Goal: Transaction & Acquisition: Purchase product/service

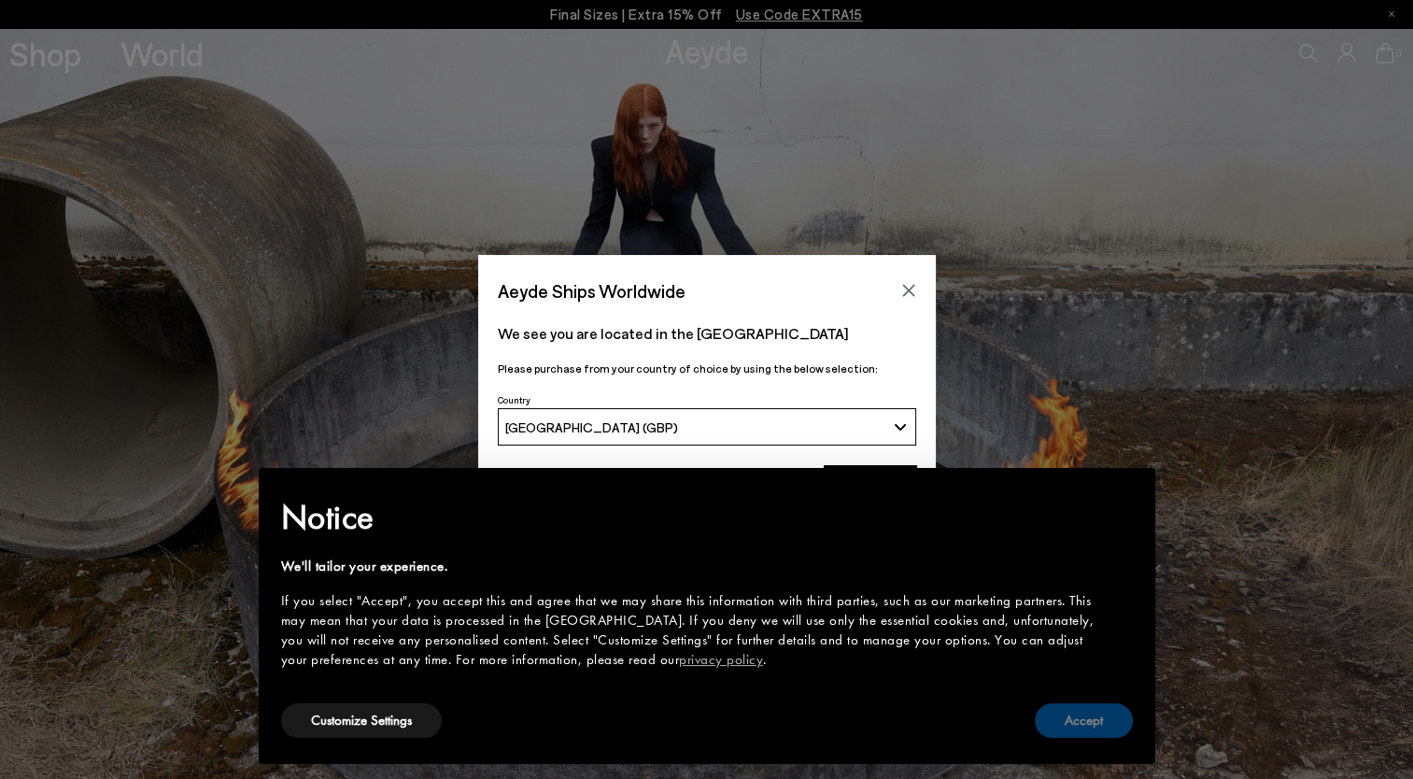
click at [1086, 719] on button "Accept" at bounding box center [1083, 720] width 98 height 35
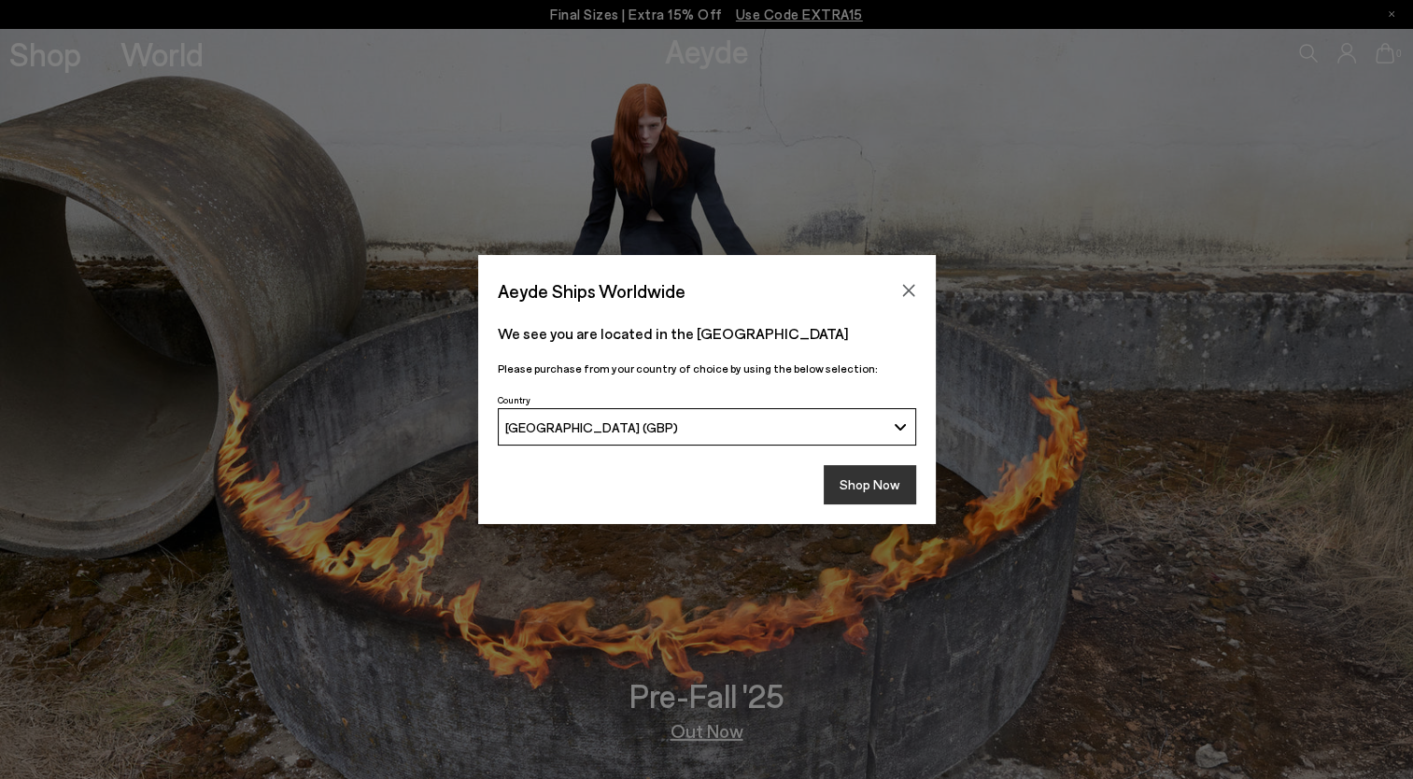
click at [874, 474] on button "Shop Now" at bounding box center [869, 484] width 92 height 39
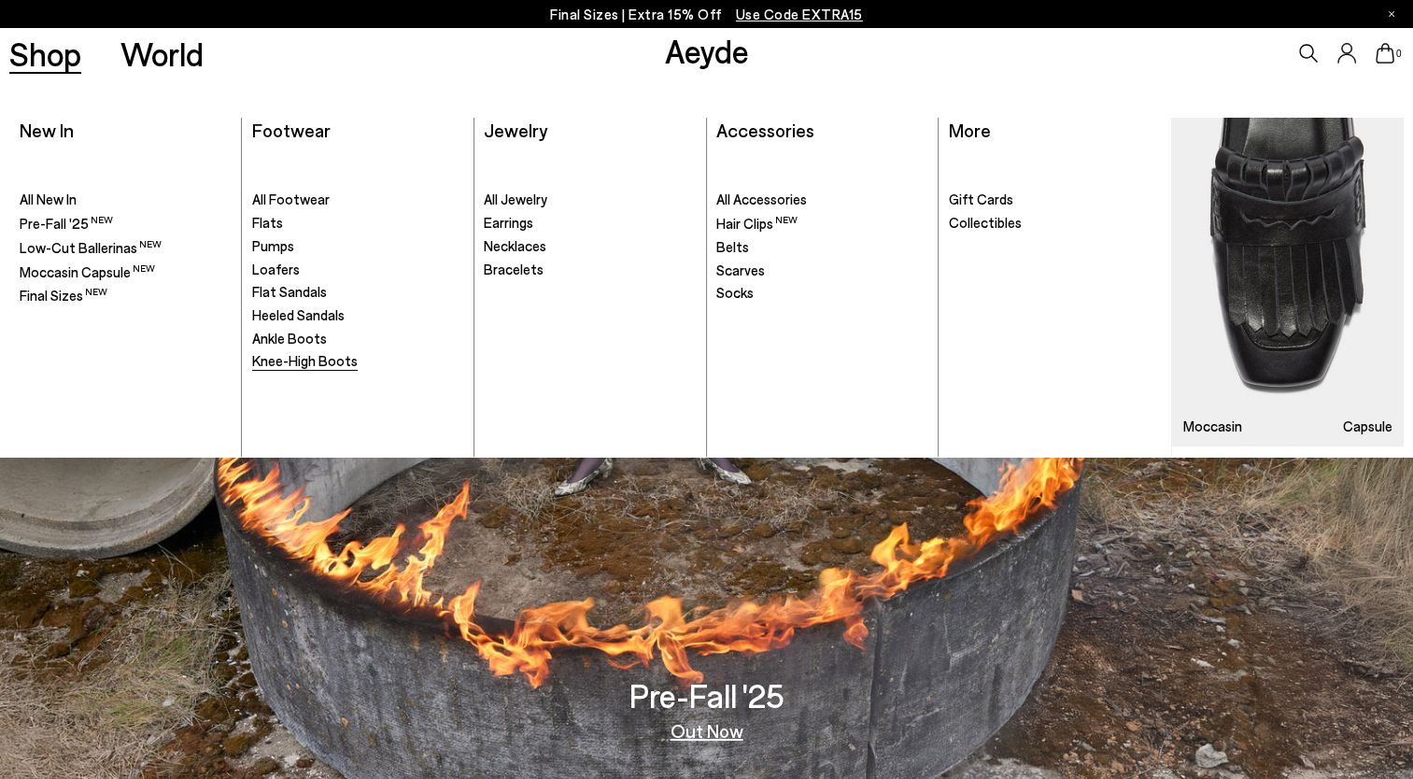
click at [293, 362] on span "Knee-High Boots" at bounding box center [304, 360] width 105 height 17
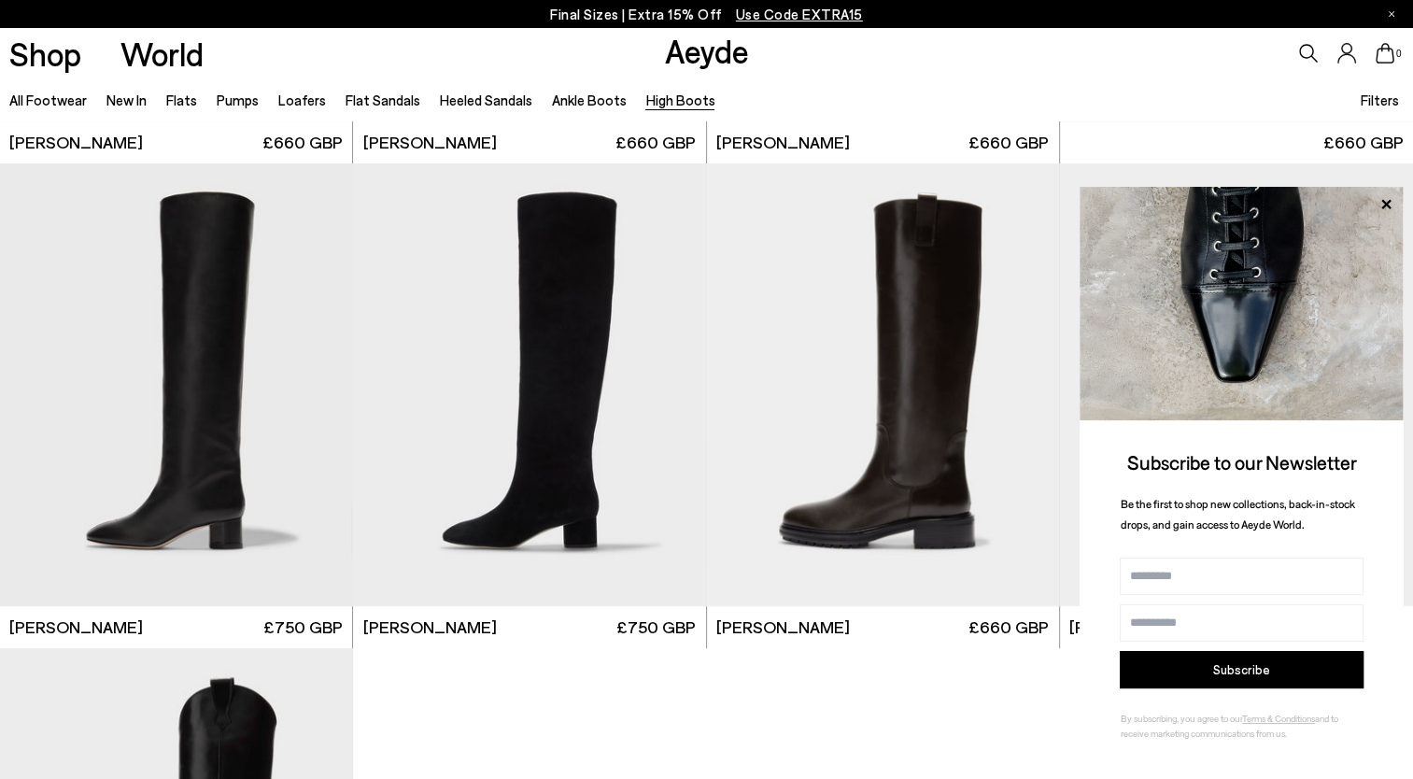
scroll to position [443, 0]
click at [1381, 203] on icon at bounding box center [1385, 204] width 24 height 24
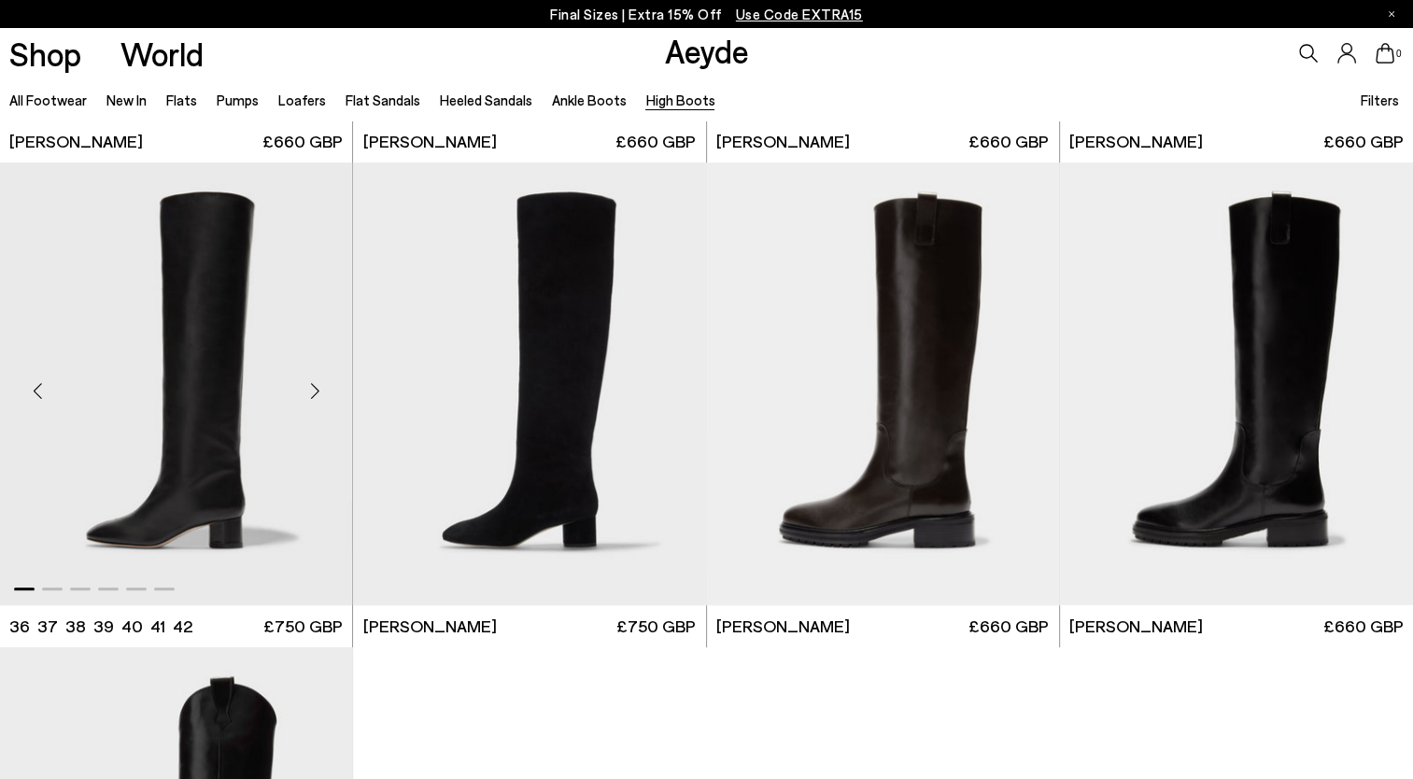
click at [316, 387] on div "Next slide" at bounding box center [315, 391] width 56 height 56
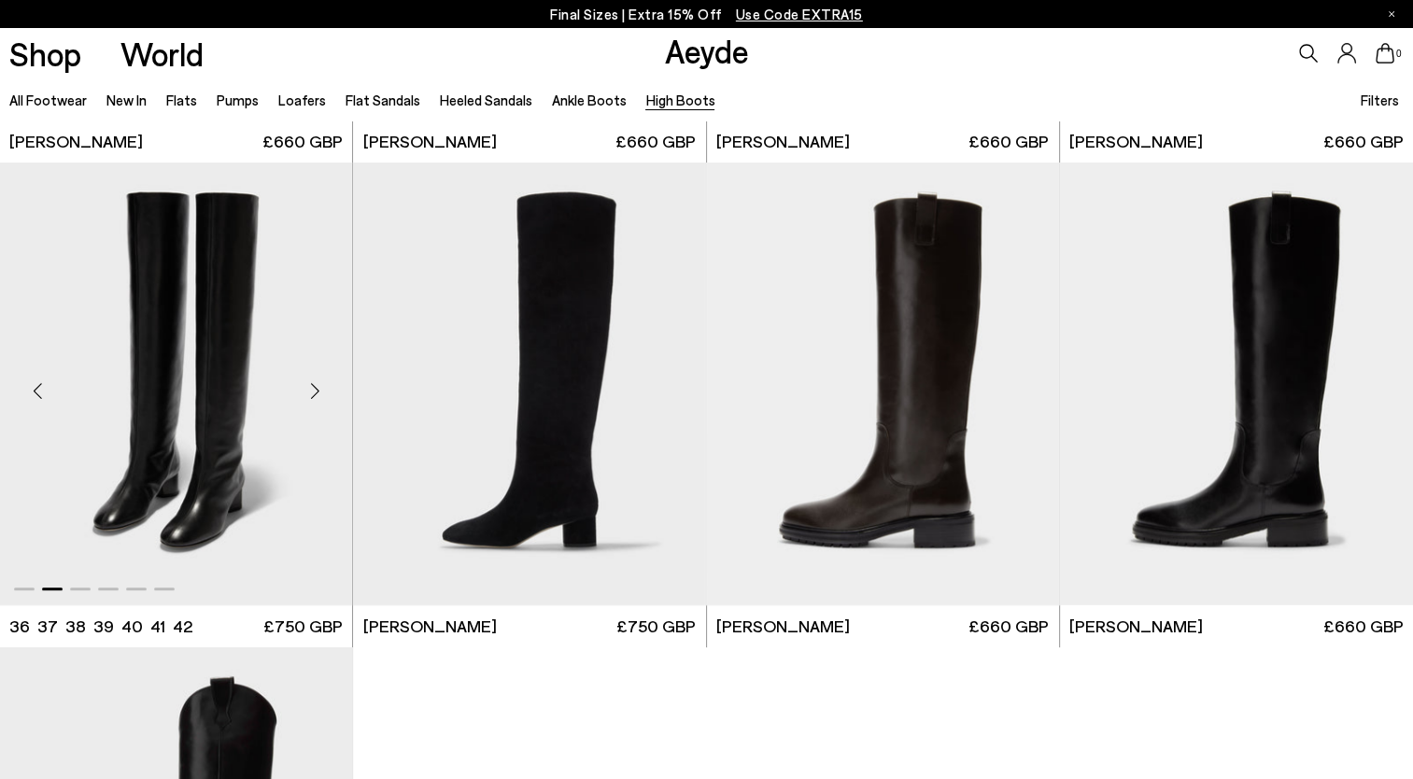
click at [316, 387] on div "Next slide" at bounding box center [315, 391] width 56 height 56
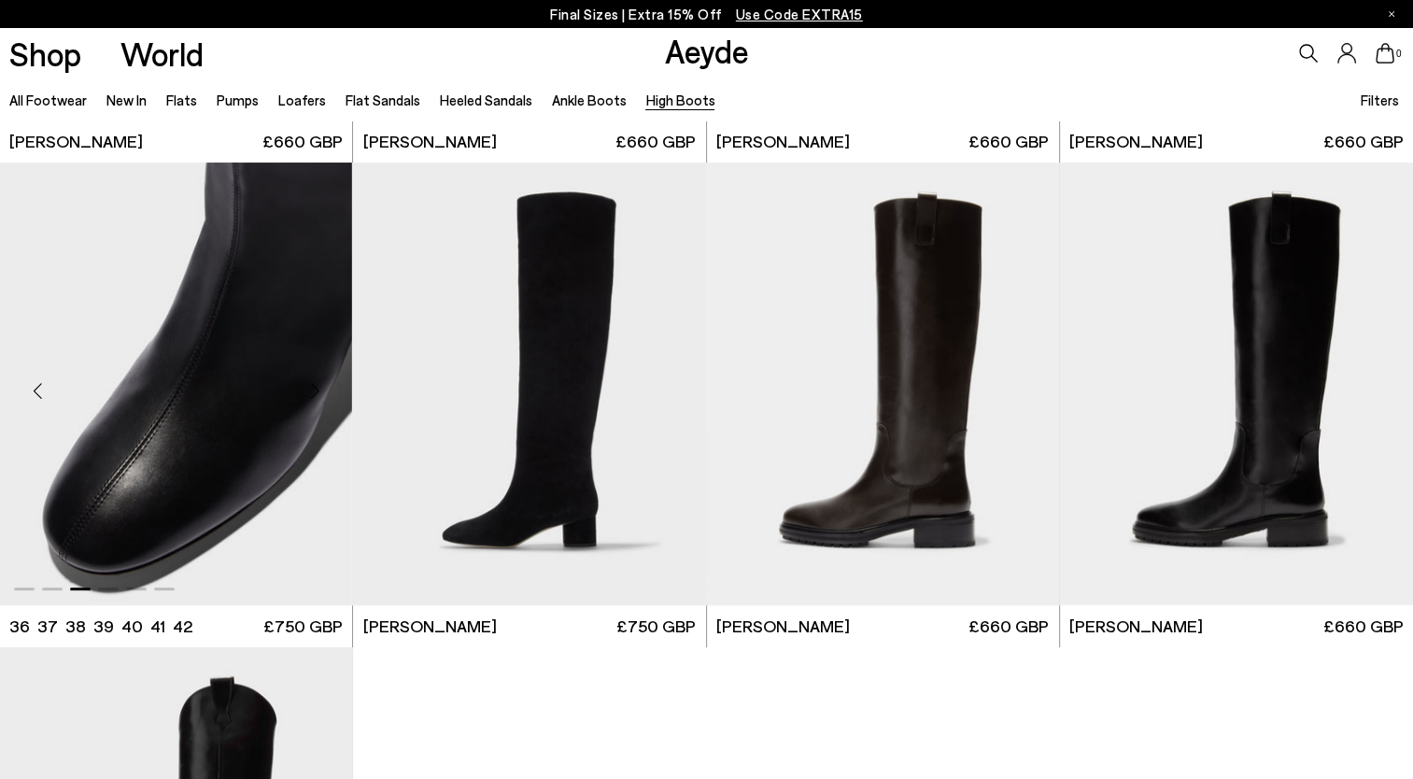
click at [316, 387] on div "Next slide" at bounding box center [315, 391] width 56 height 56
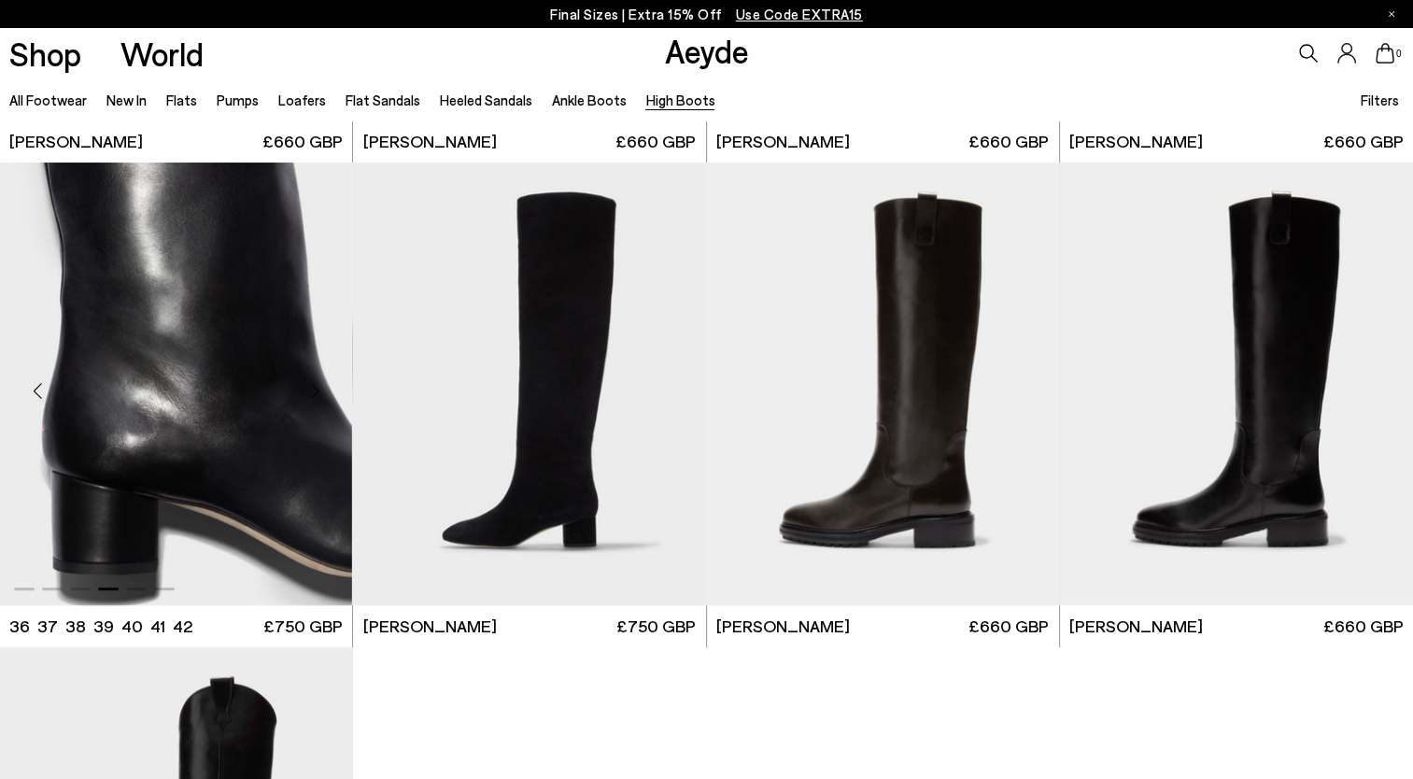
click at [316, 387] on div "Next slide" at bounding box center [315, 391] width 56 height 56
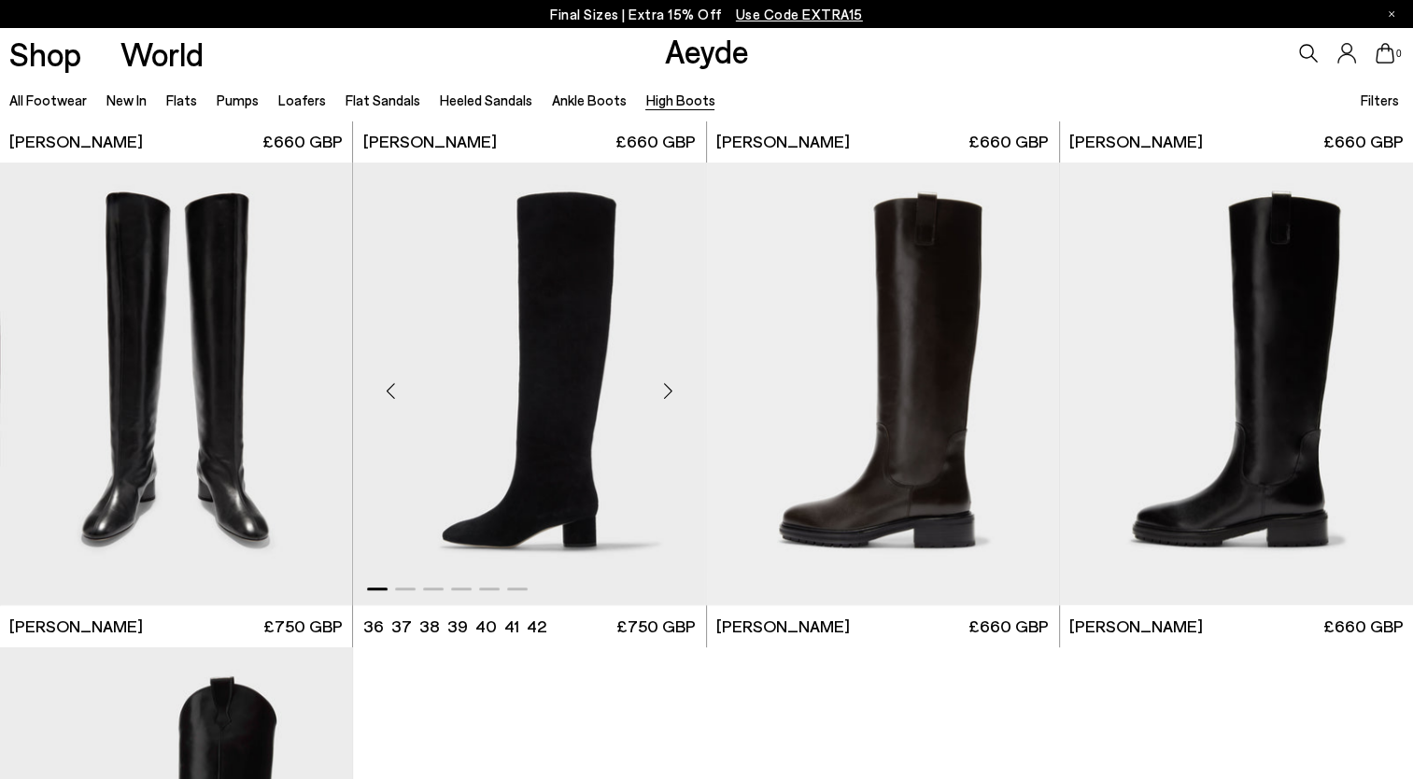
click at [665, 387] on div "Next slide" at bounding box center [668, 391] width 56 height 56
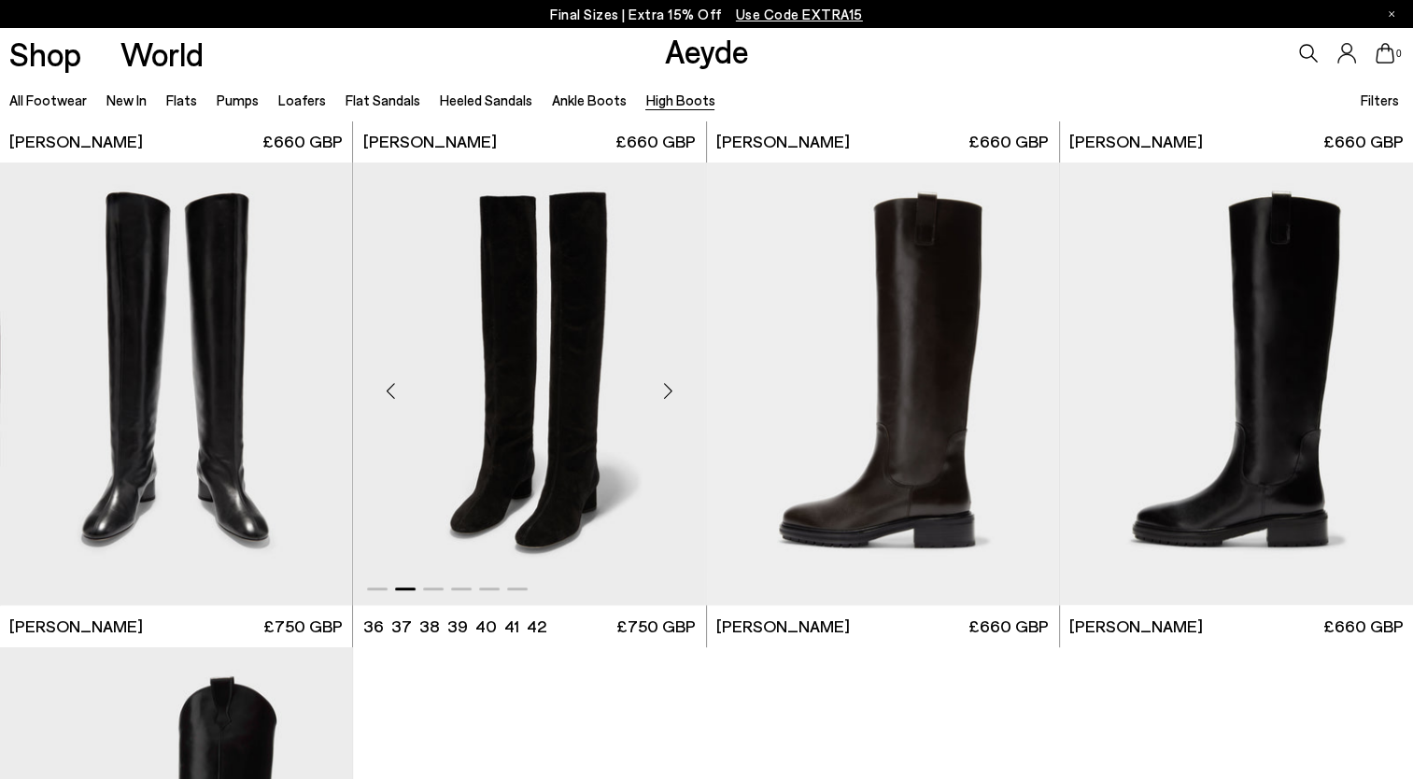
click at [665, 387] on div "Next slide" at bounding box center [668, 391] width 56 height 56
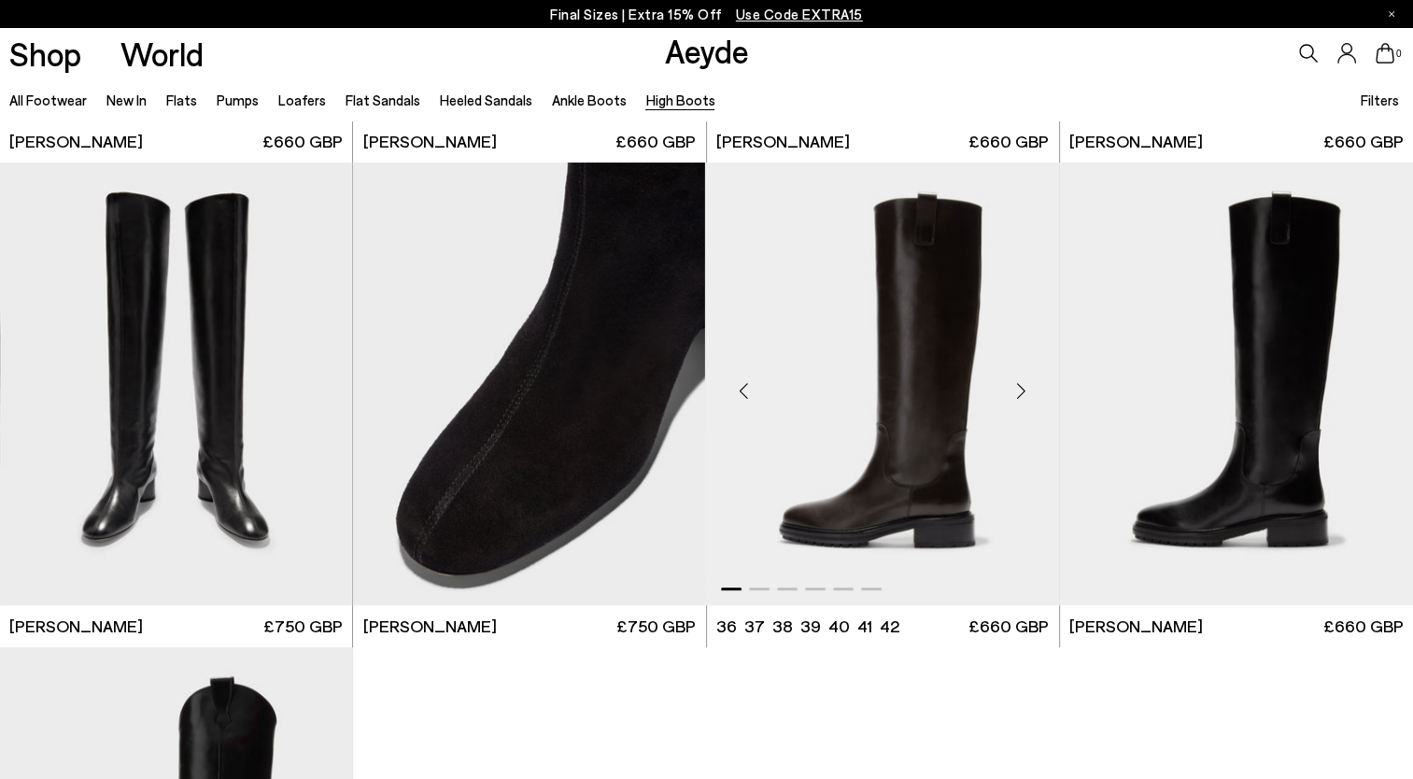
click at [1021, 390] on div "Next slide" at bounding box center [1021, 391] width 56 height 56
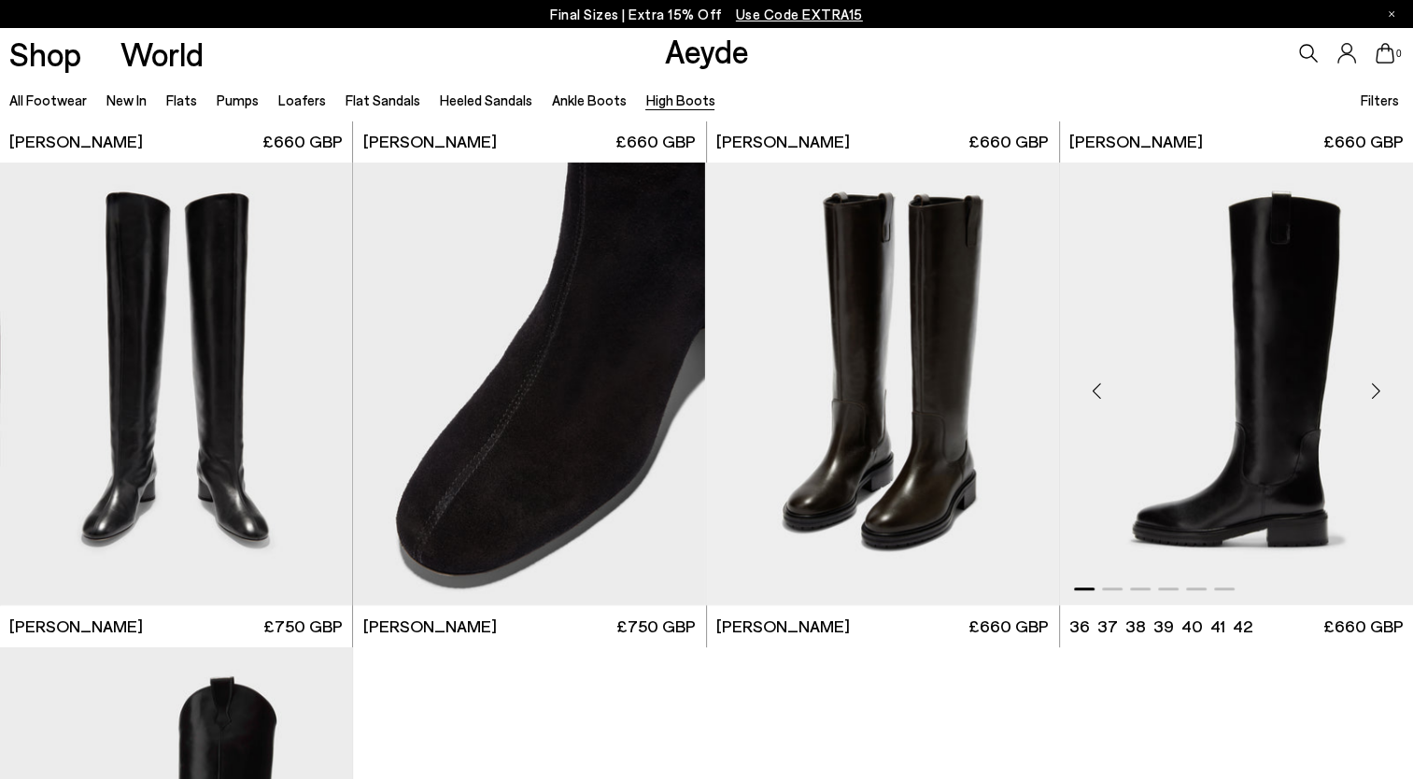
click at [1367, 389] on div "Next slide" at bounding box center [1375, 391] width 56 height 56
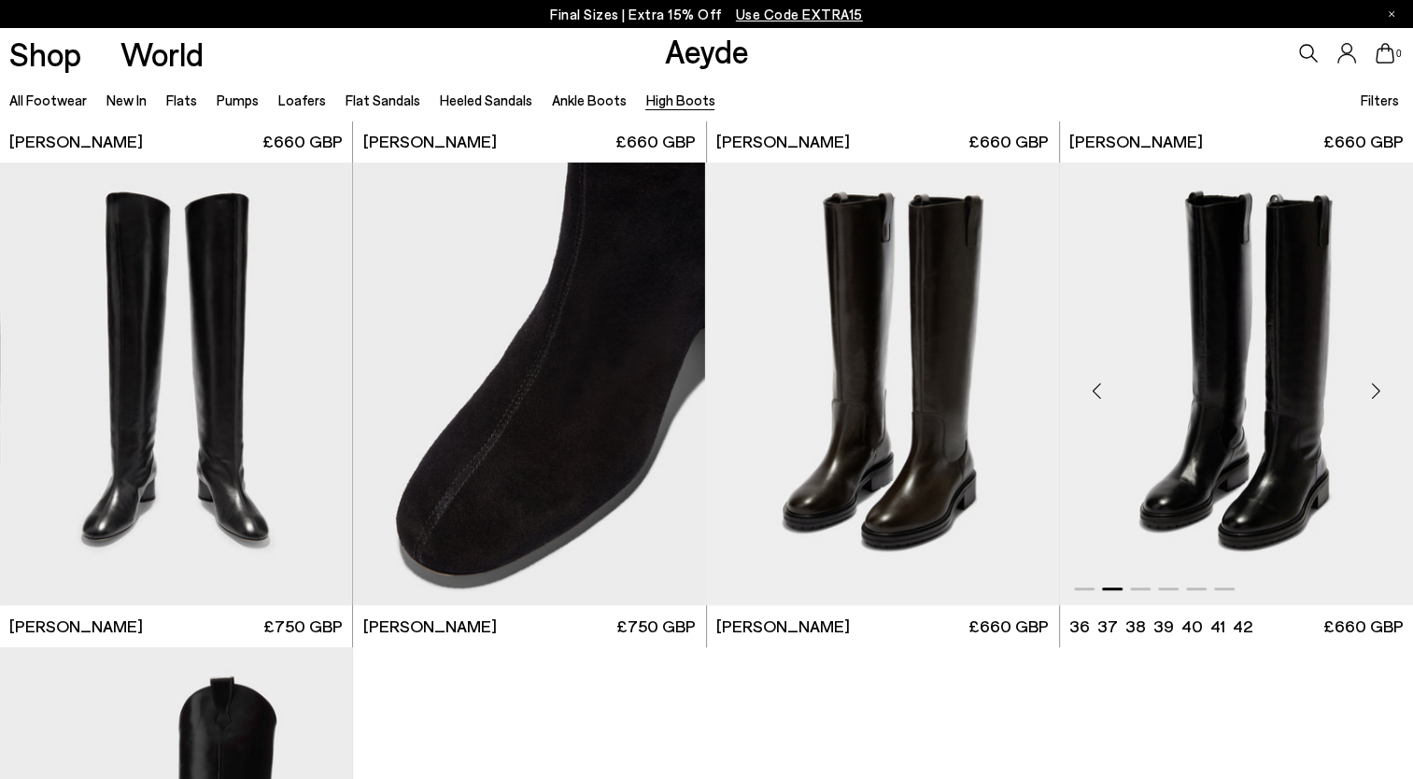
click at [1219, 431] on img "2 / 6" at bounding box center [1236, 383] width 353 height 443
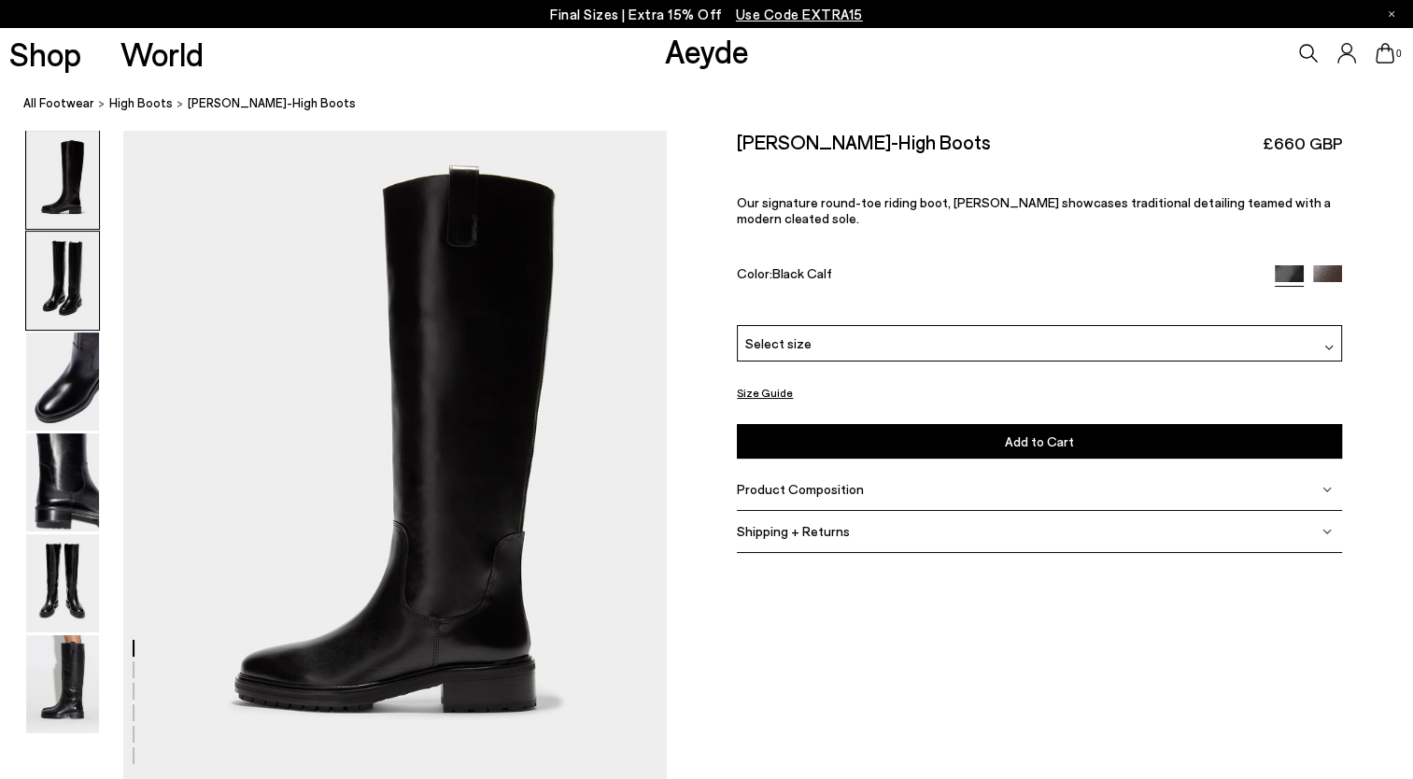
click at [72, 288] on img at bounding box center [62, 281] width 73 height 98
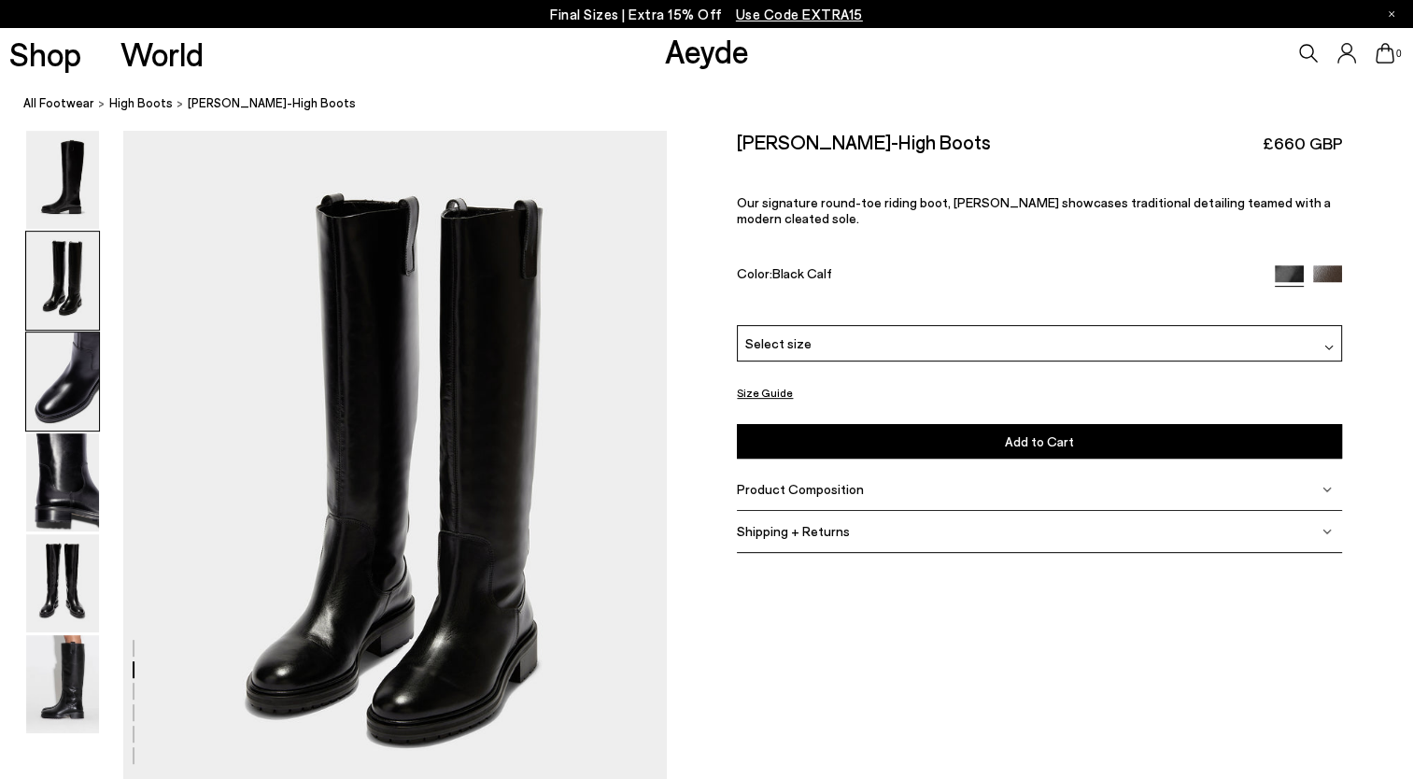
click at [57, 345] on img at bounding box center [62, 381] width 73 height 98
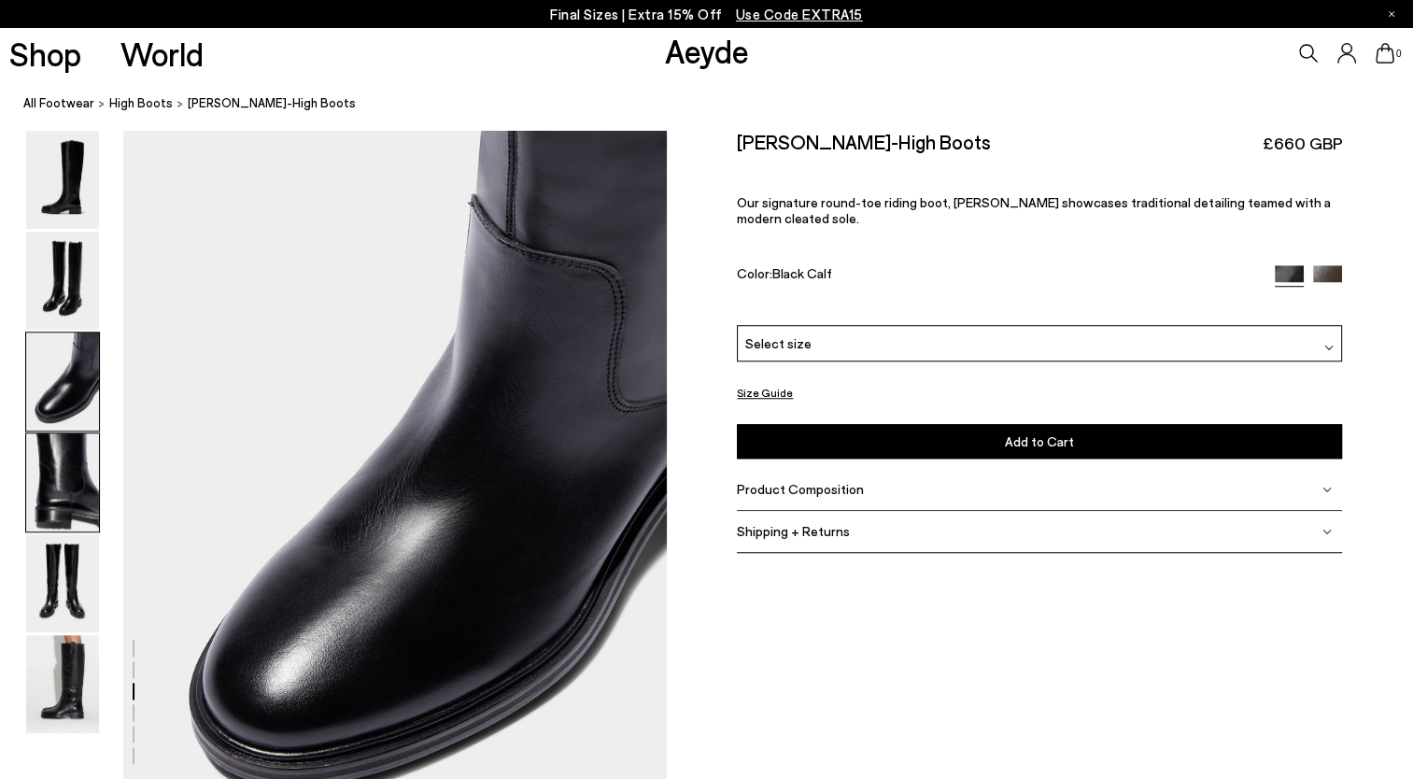
click at [63, 460] on img at bounding box center [62, 482] width 73 height 98
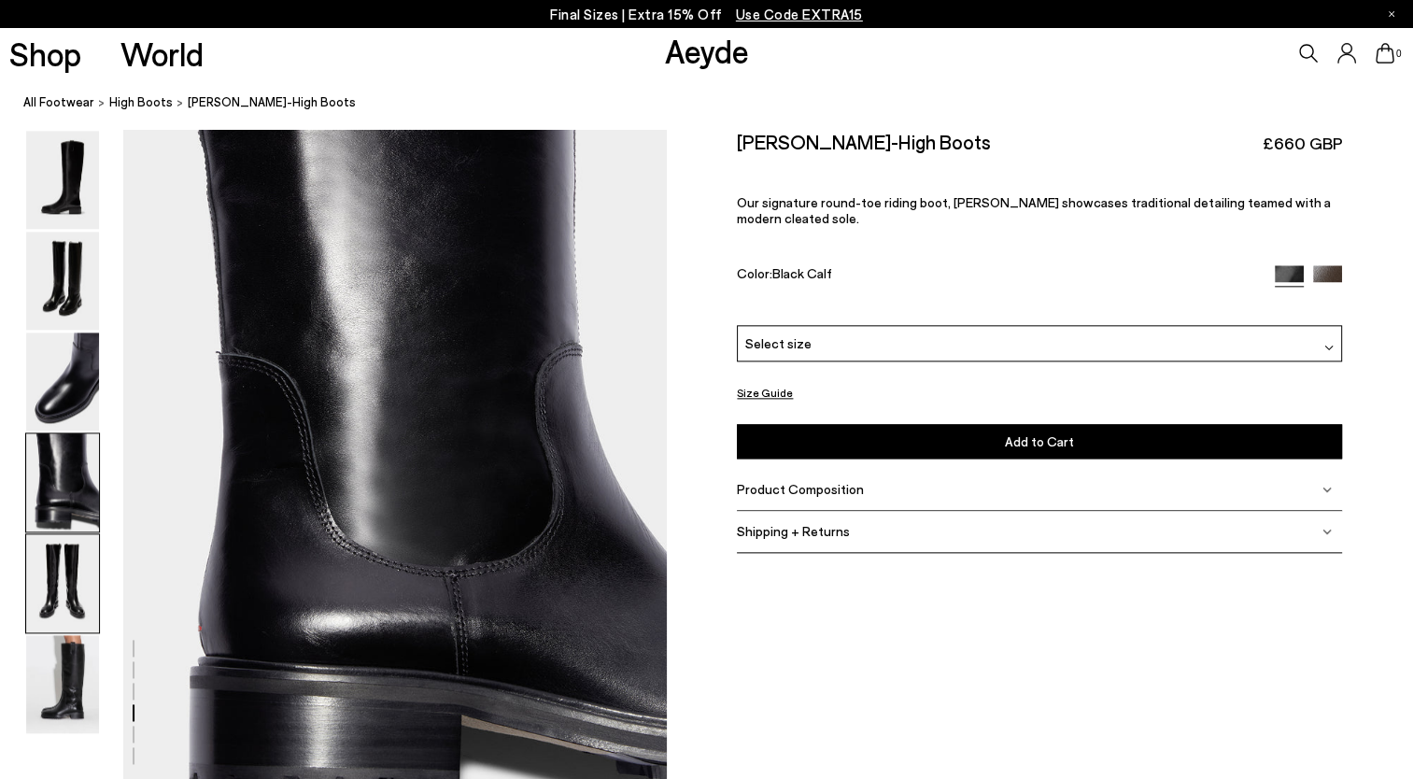
click at [57, 556] on img at bounding box center [62, 583] width 73 height 98
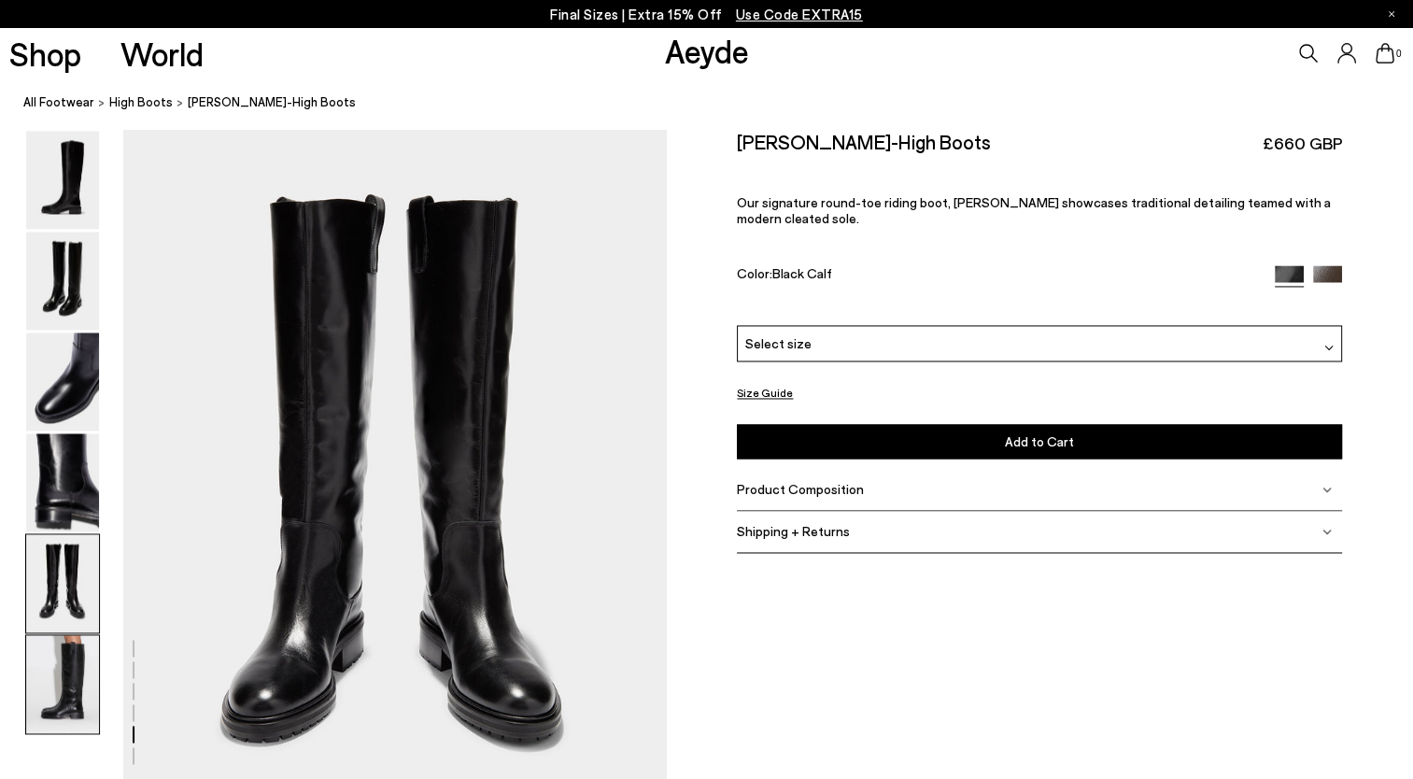
click at [55, 655] on img at bounding box center [62, 684] width 73 height 98
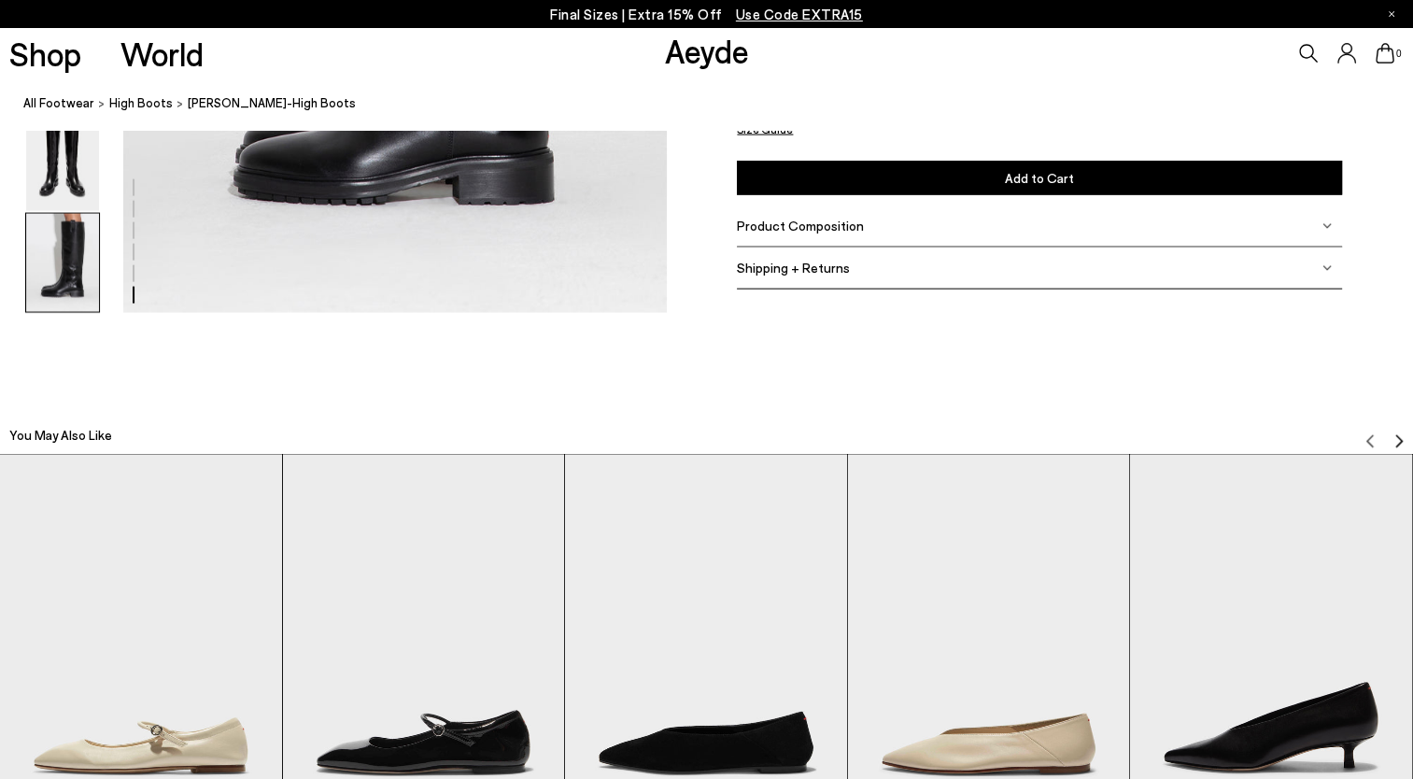
scroll to position [4429, 0]
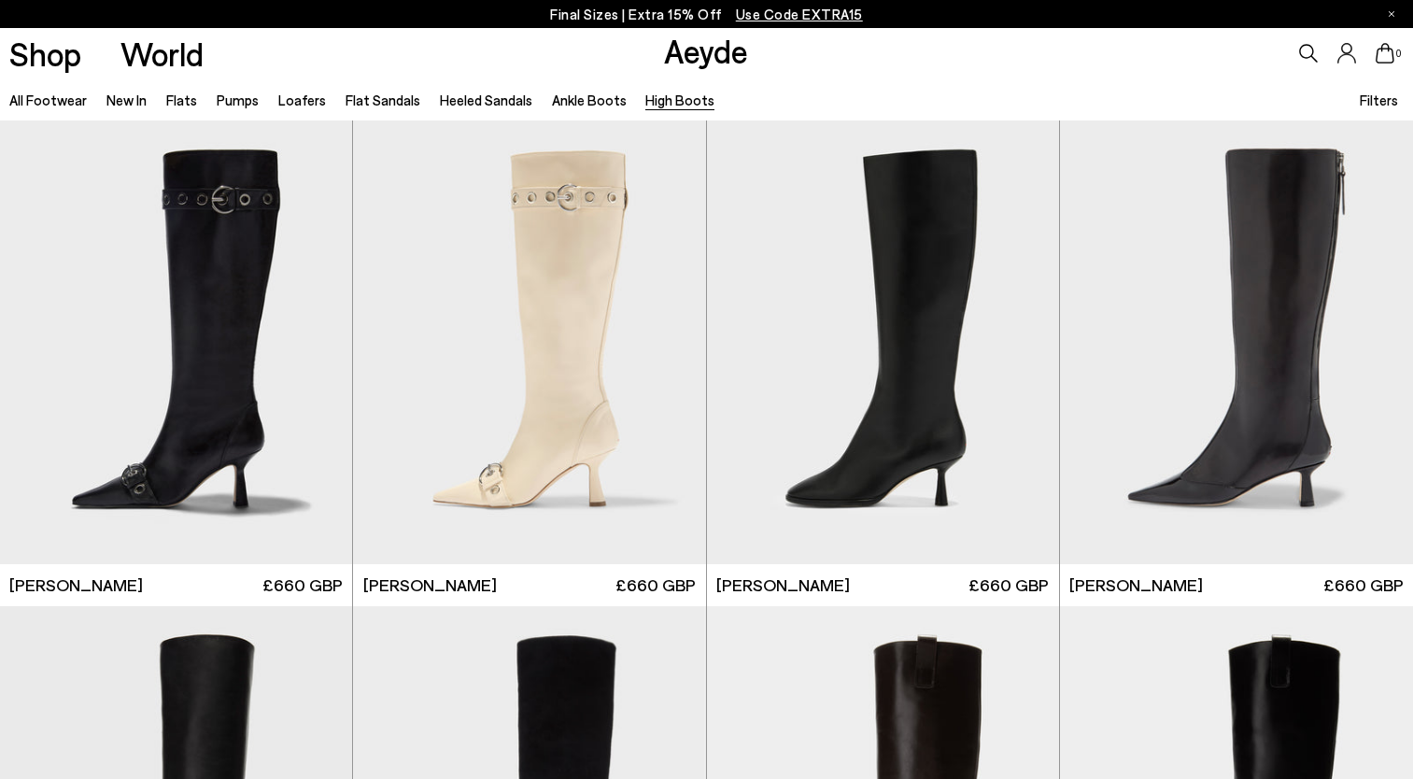
scroll to position [443, 0]
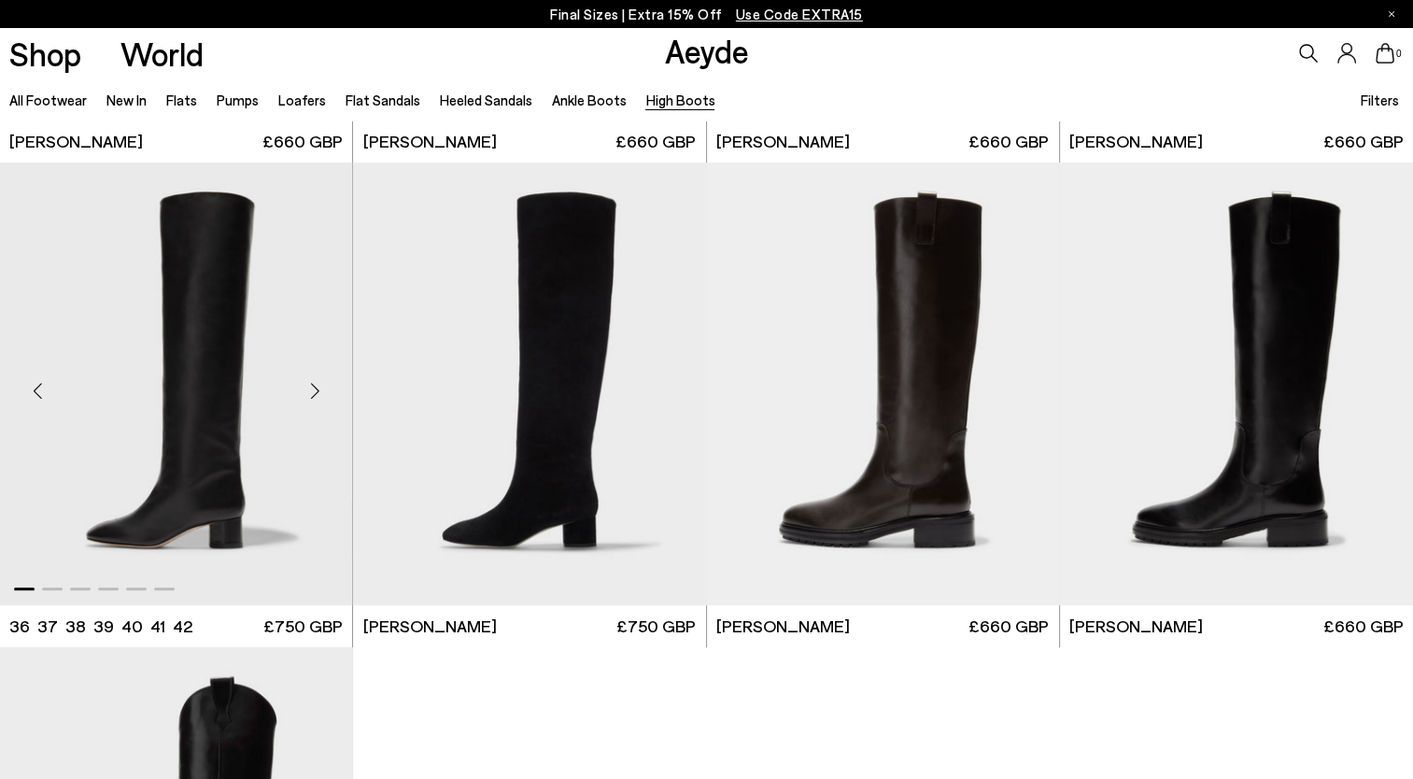
click at [258, 347] on img "1 / 6" at bounding box center [176, 383] width 352 height 443
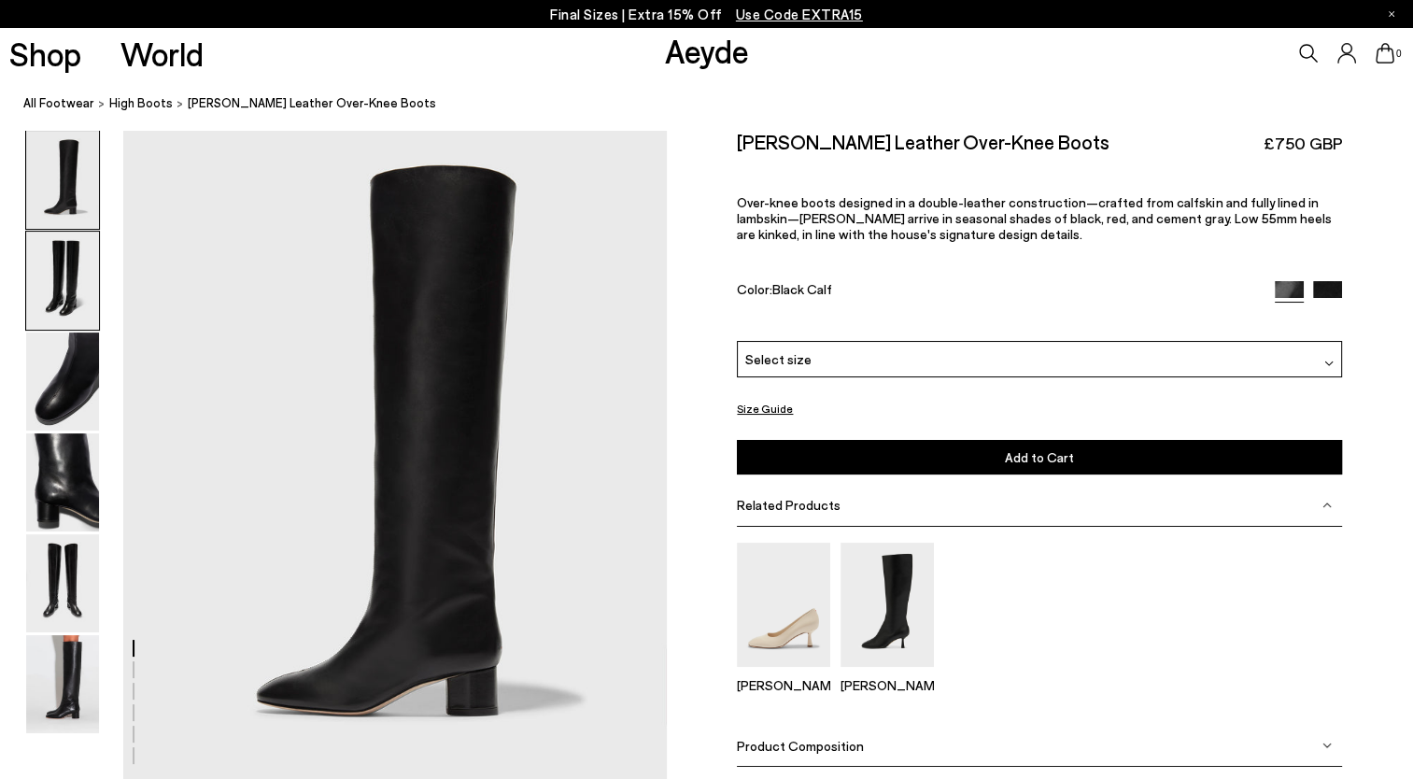
click at [97, 286] on img at bounding box center [62, 281] width 73 height 98
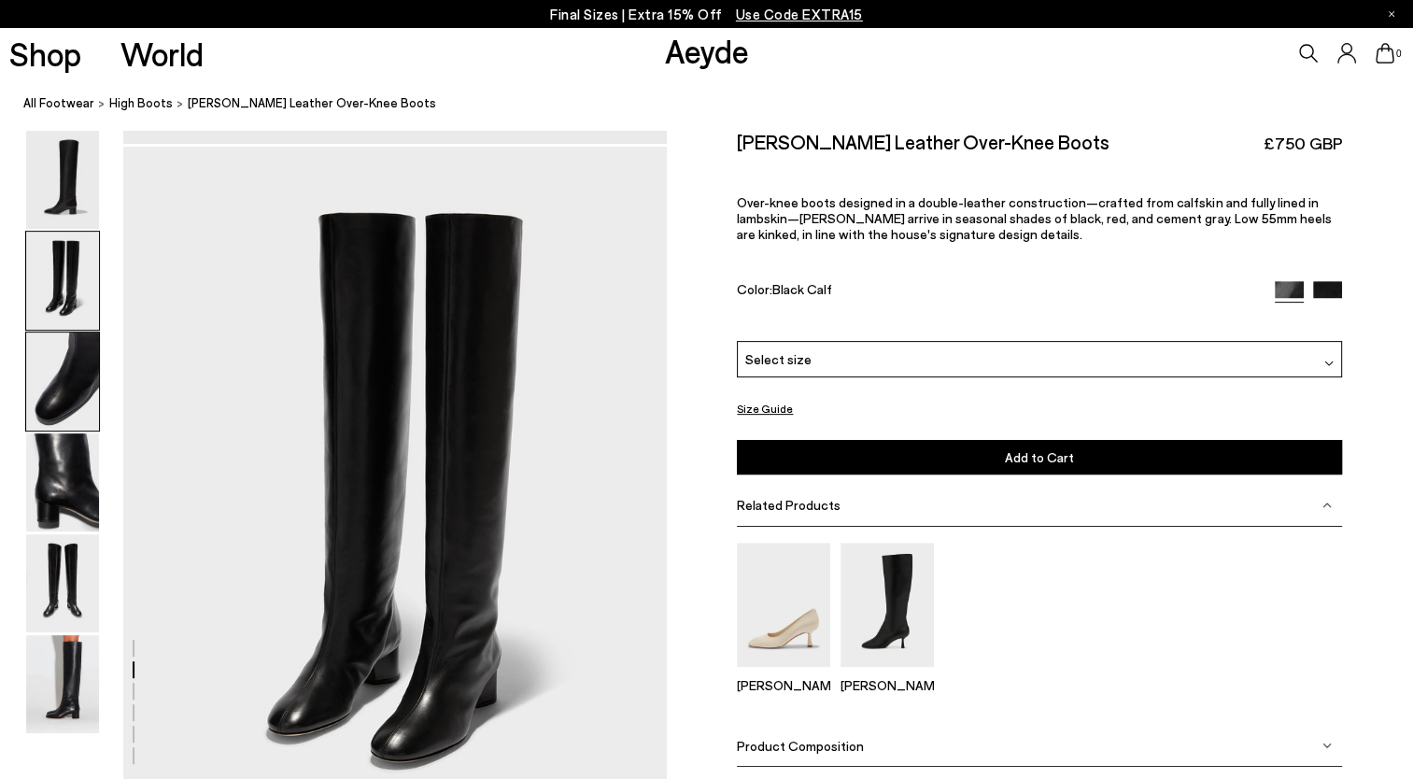
scroll to position [654, 0]
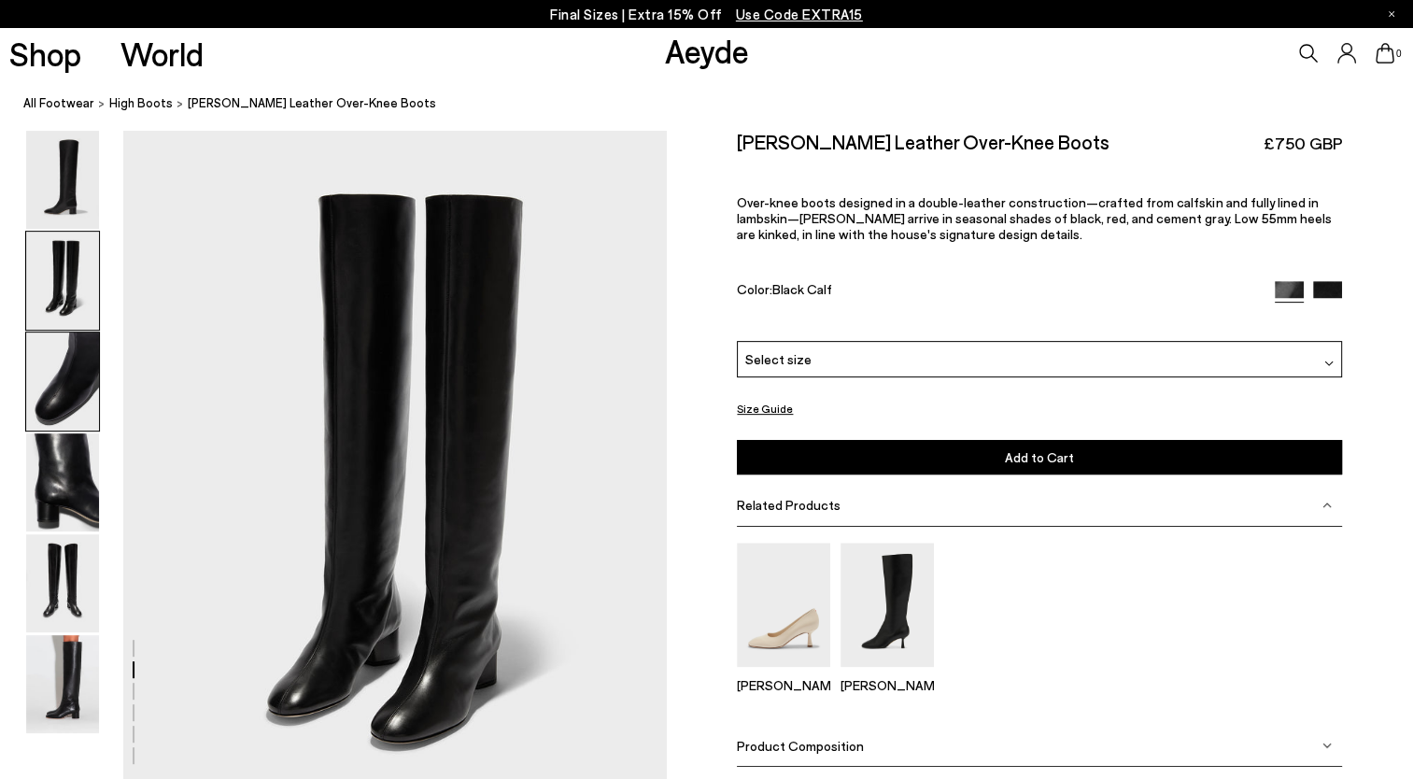
click at [49, 399] on img at bounding box center [62, 381] width 73 height 98
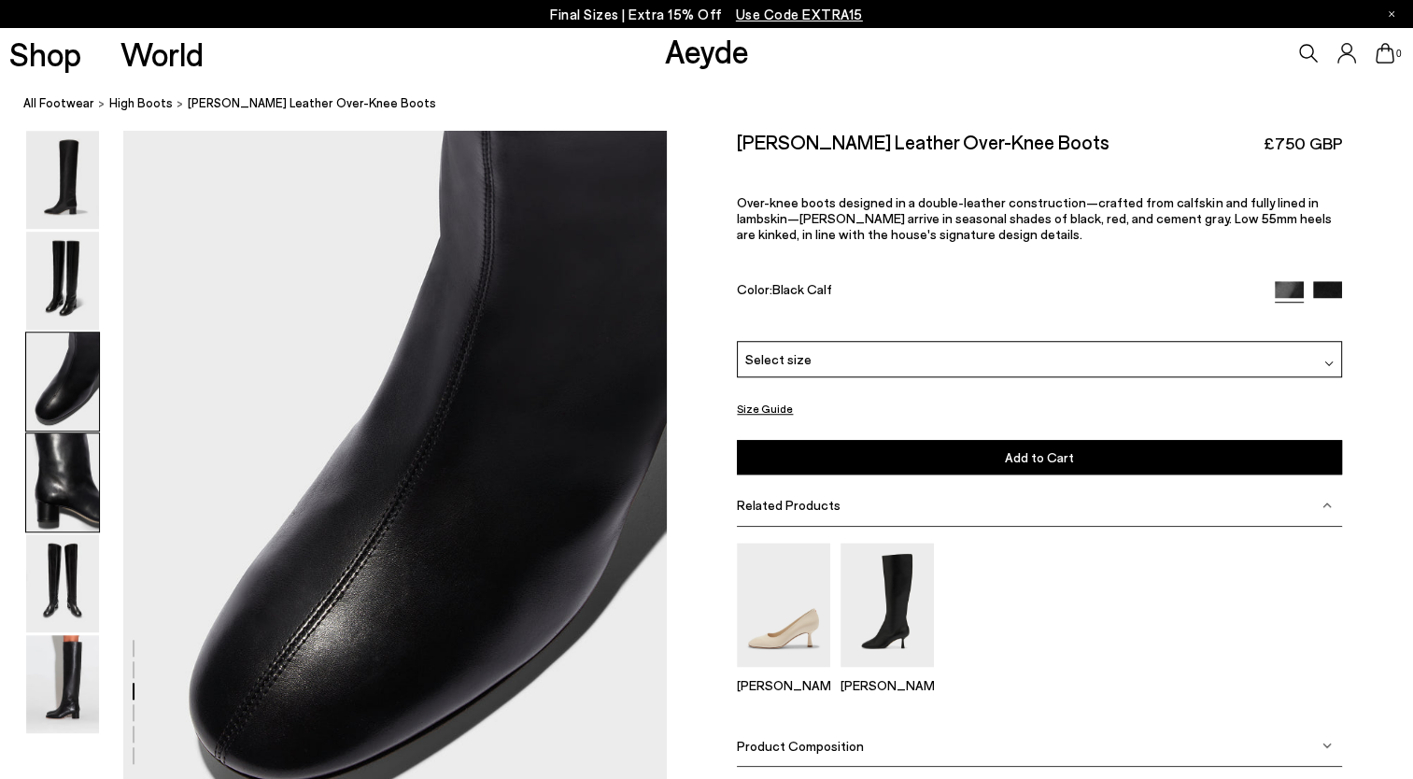
click at [46, 499] on img at bounding box center [62, 482] width 73 height 98
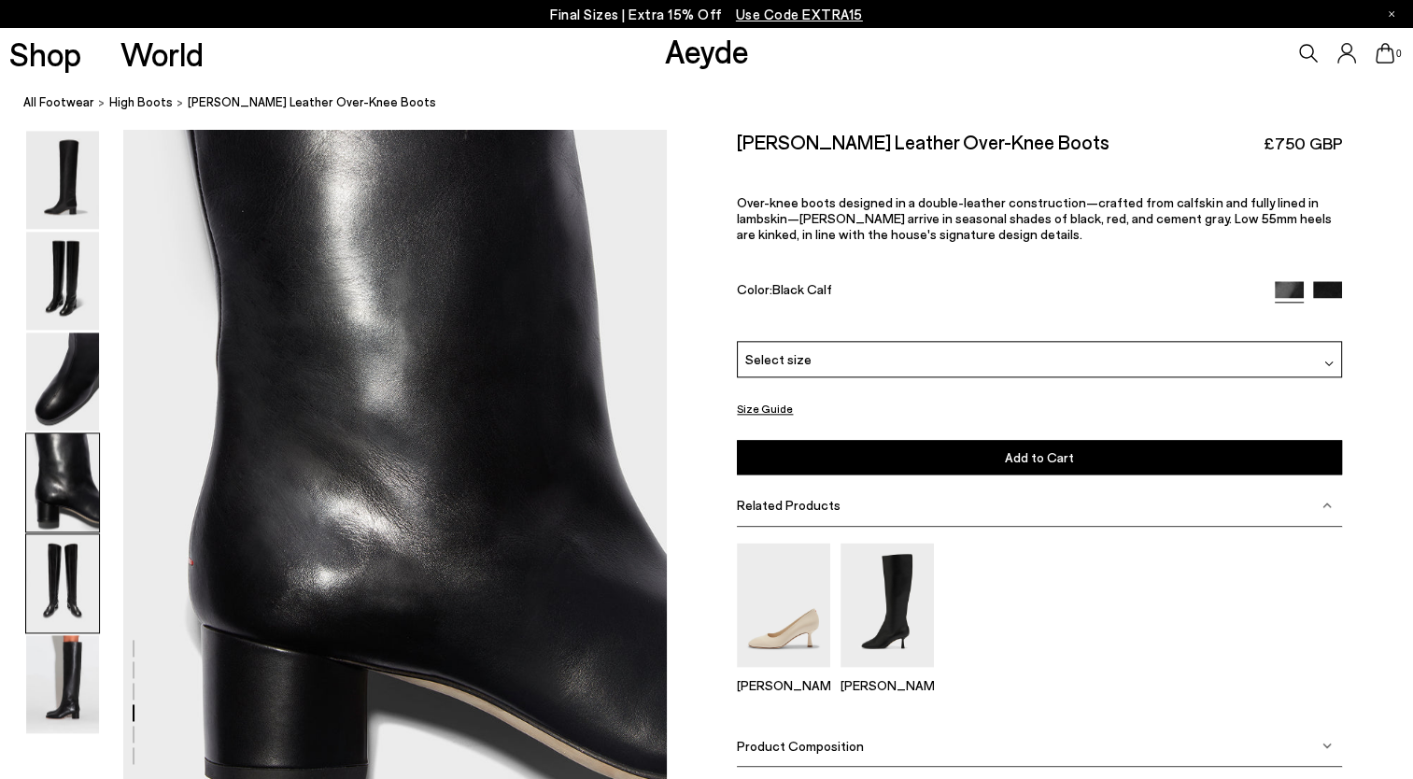
click at [49, 579] on img at bounding box center [62, 583] width 73 height 98
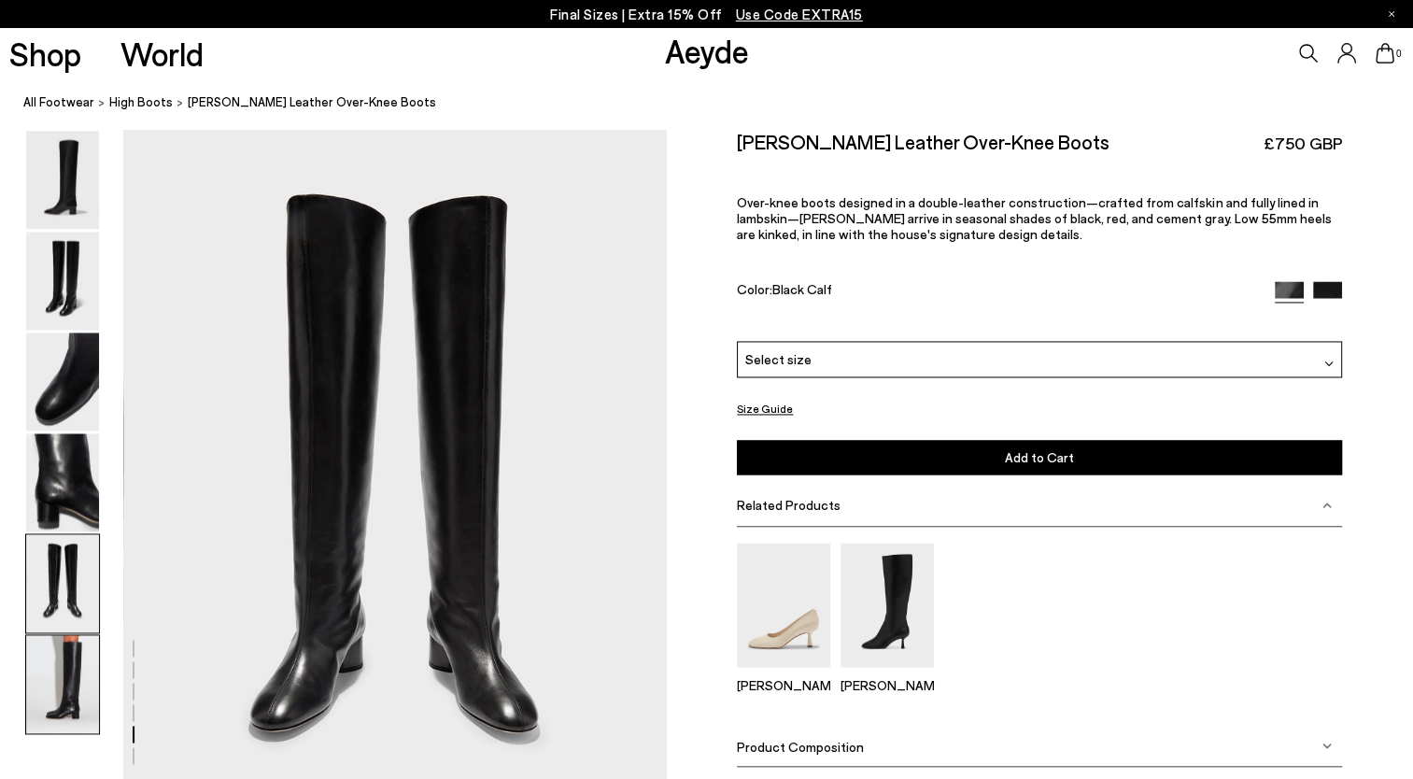
click at [60, 679] on img at bounding box center [62, 684] width 73 height 98
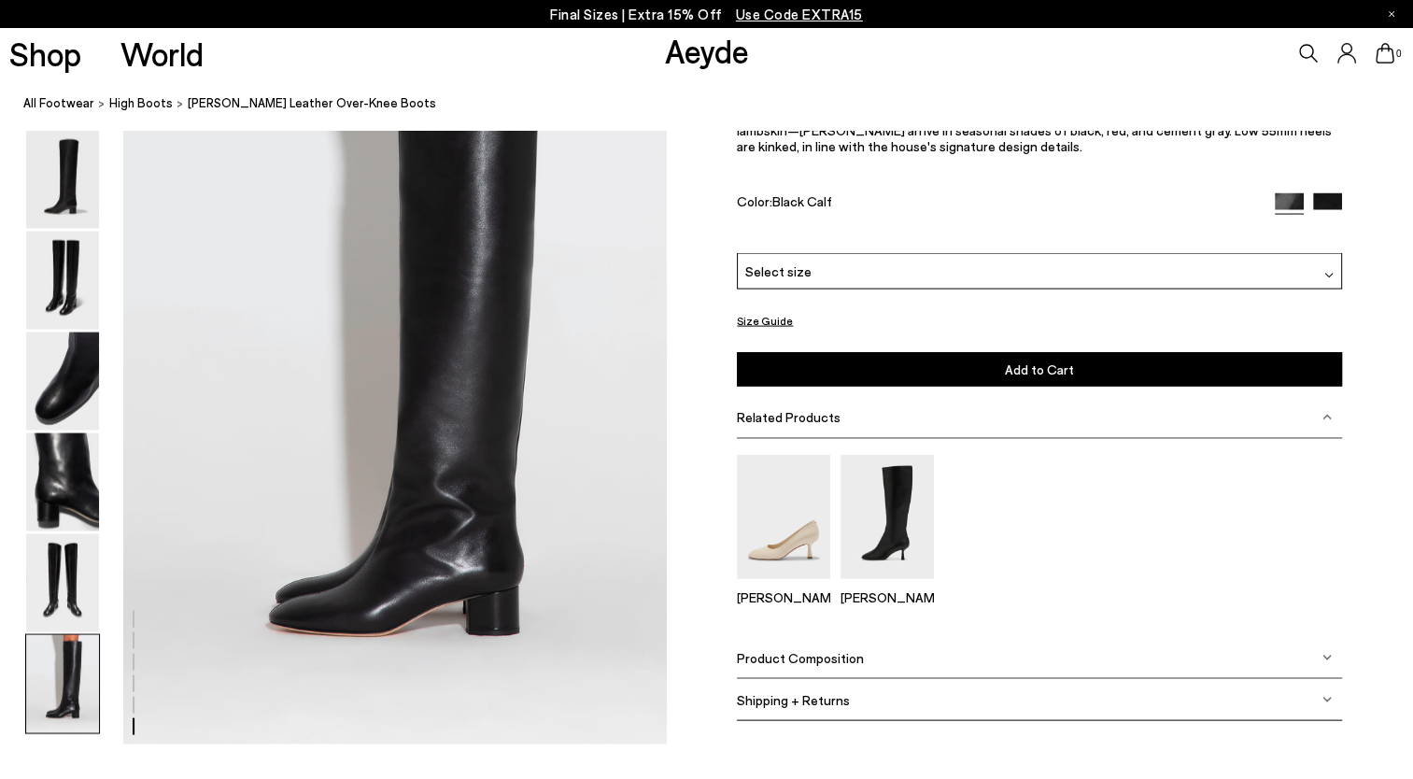
scroll to position [3670, 0]
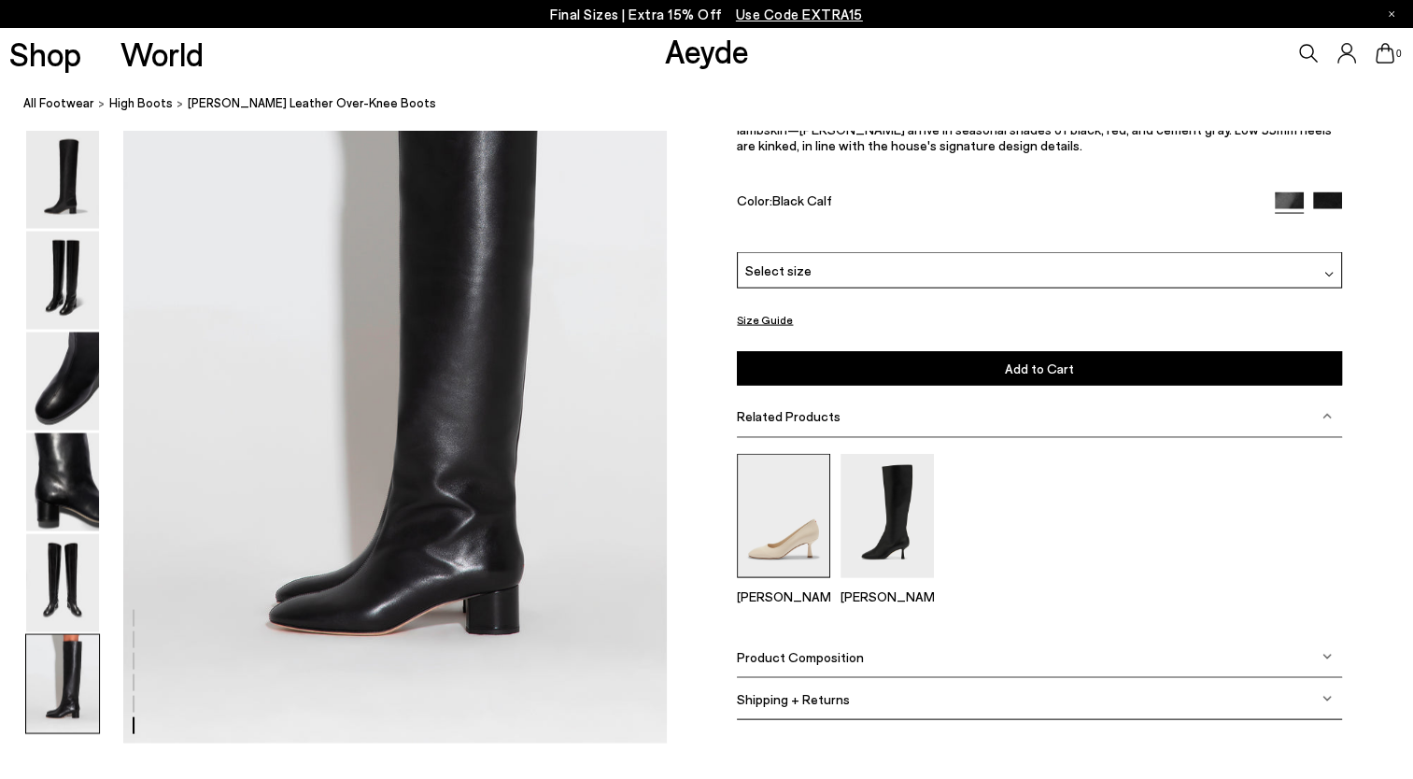
click at [758, 489] on img at bounding box center [783, 516] width 93 height 124
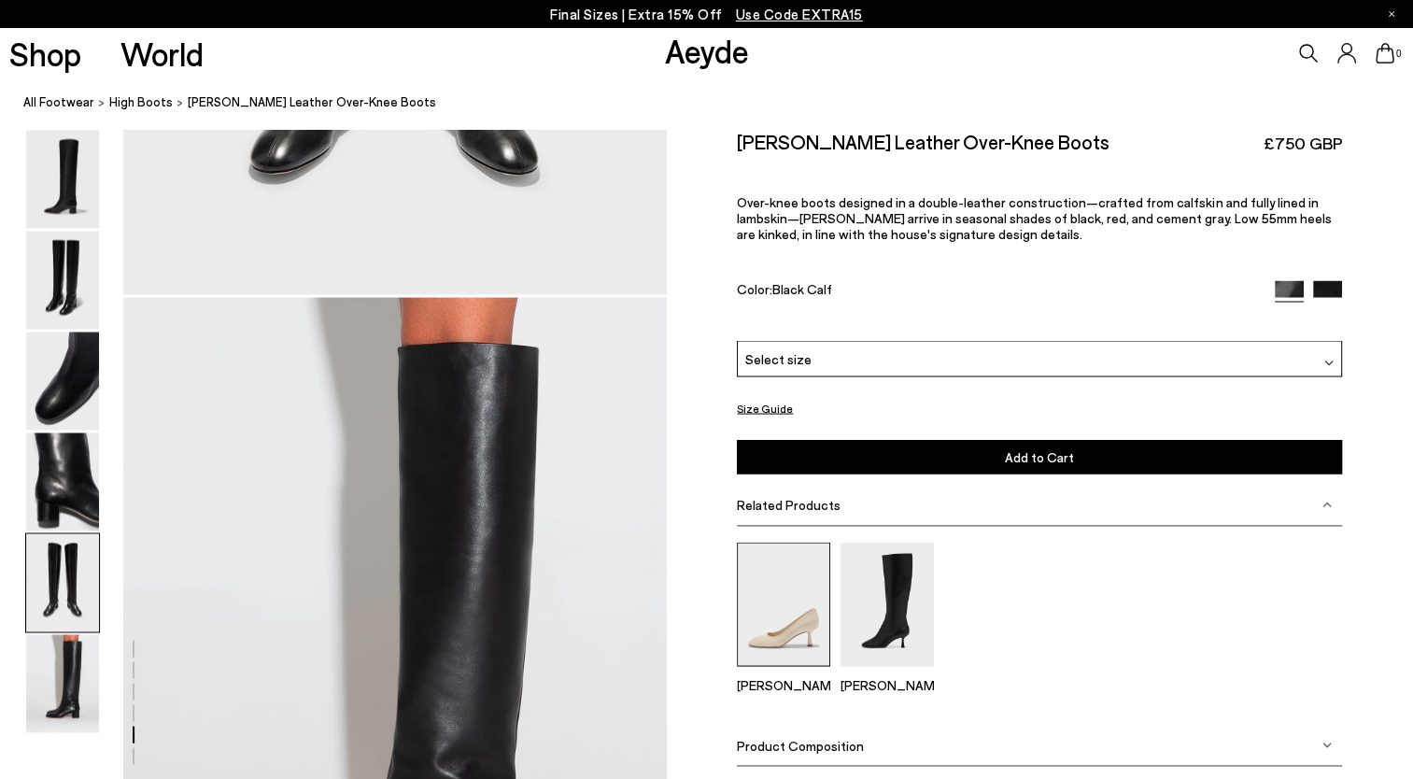
scroll to position [3355, 0]
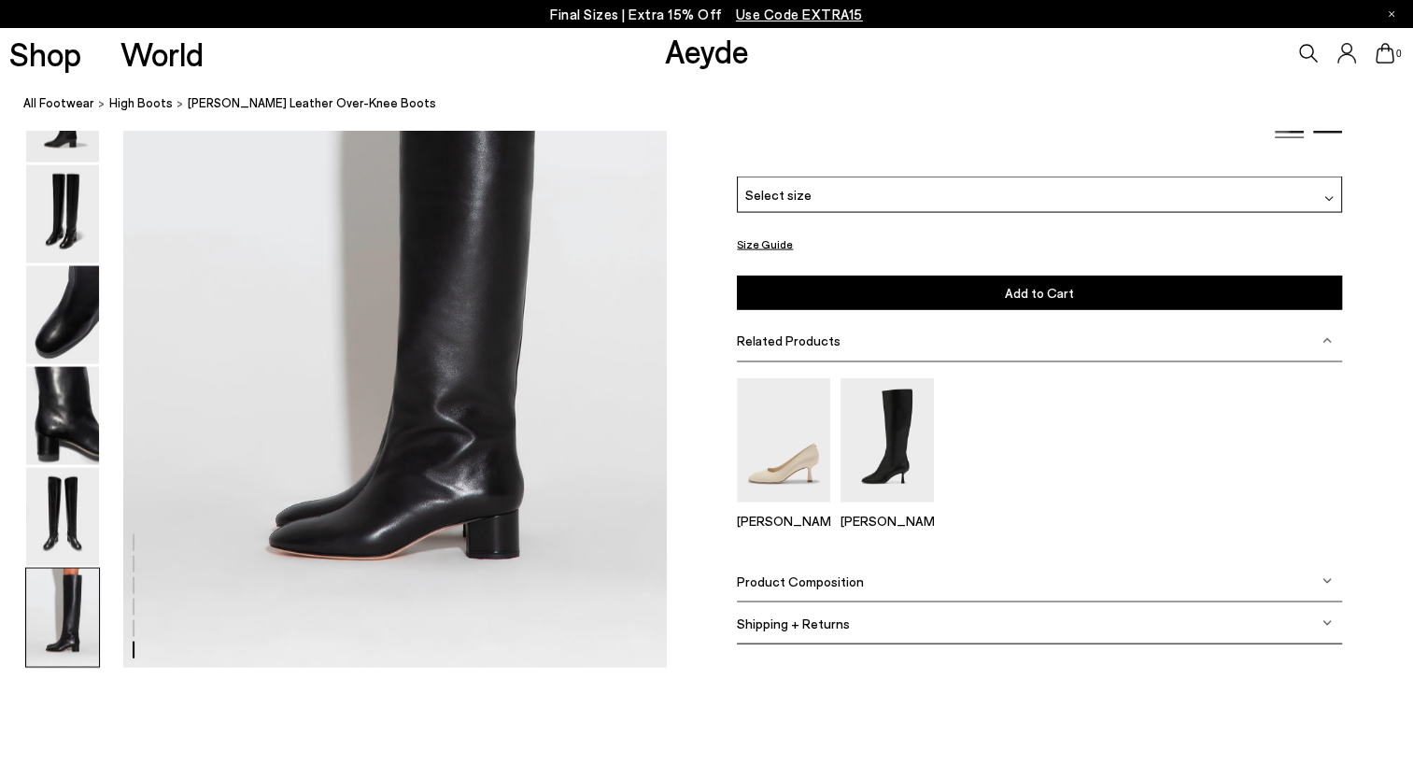
scroll to position [3747, 0]
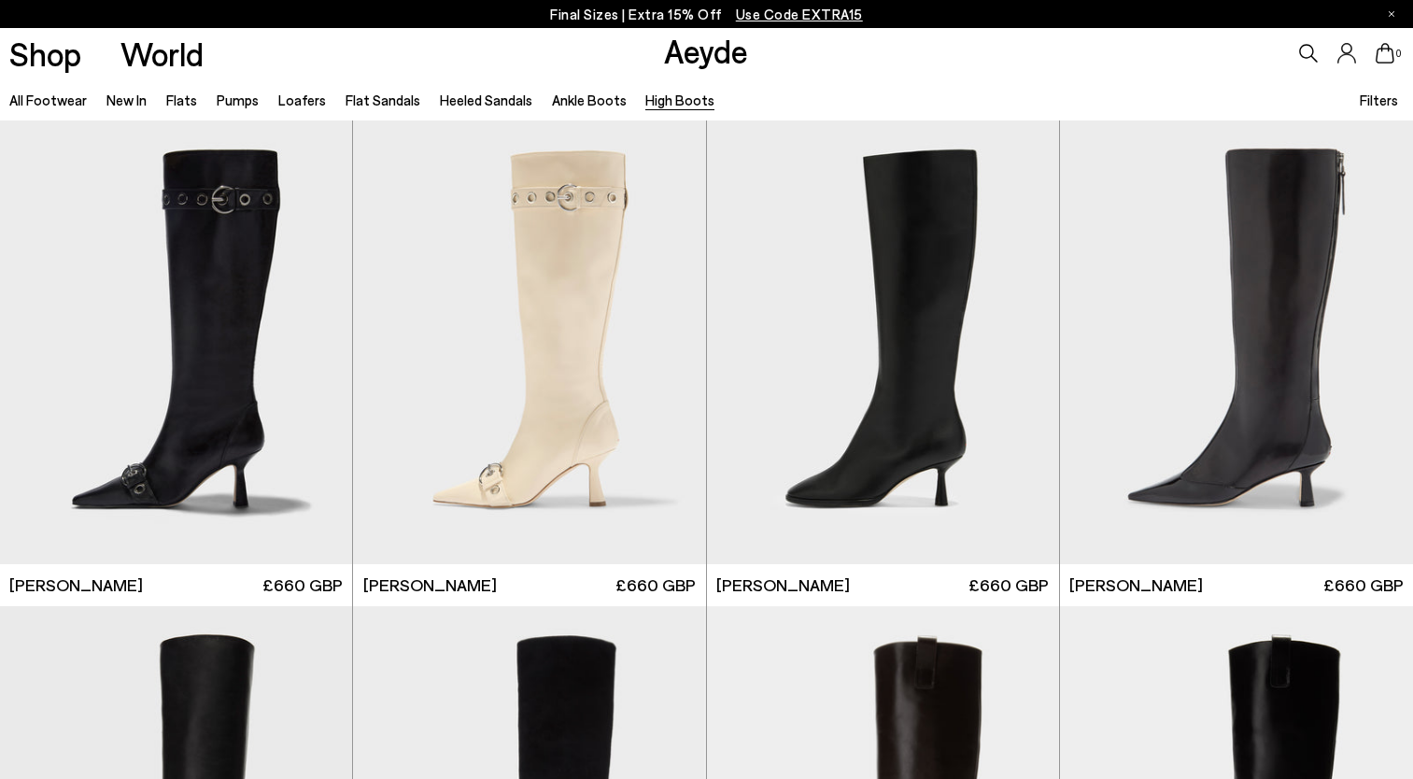
scroll to position [443, 0]
